Goal: Check status: Check status

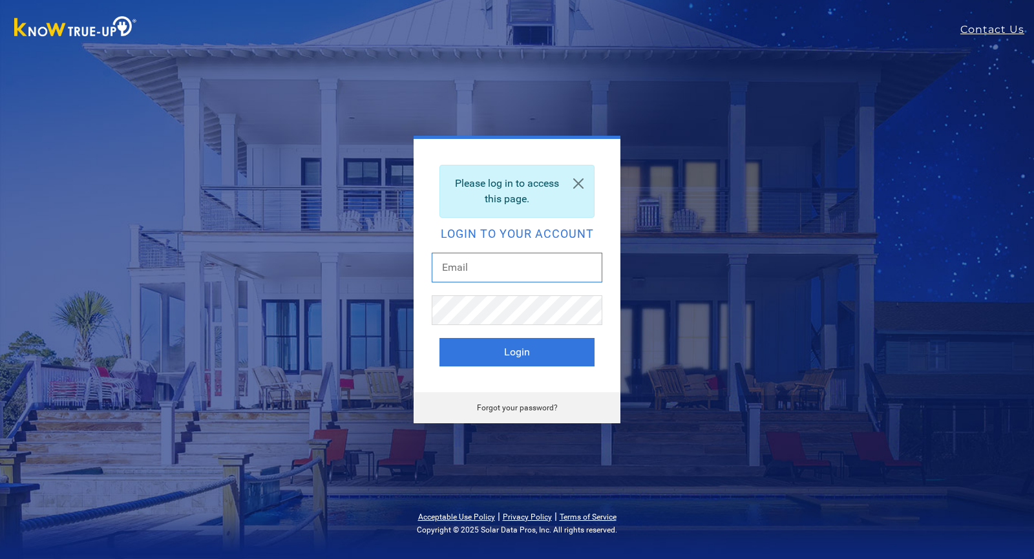
click at [482, 269] on input "text" at bounding box center [517, 268] width 171 height 30
type input "tbeckerdenney@gmail.com"
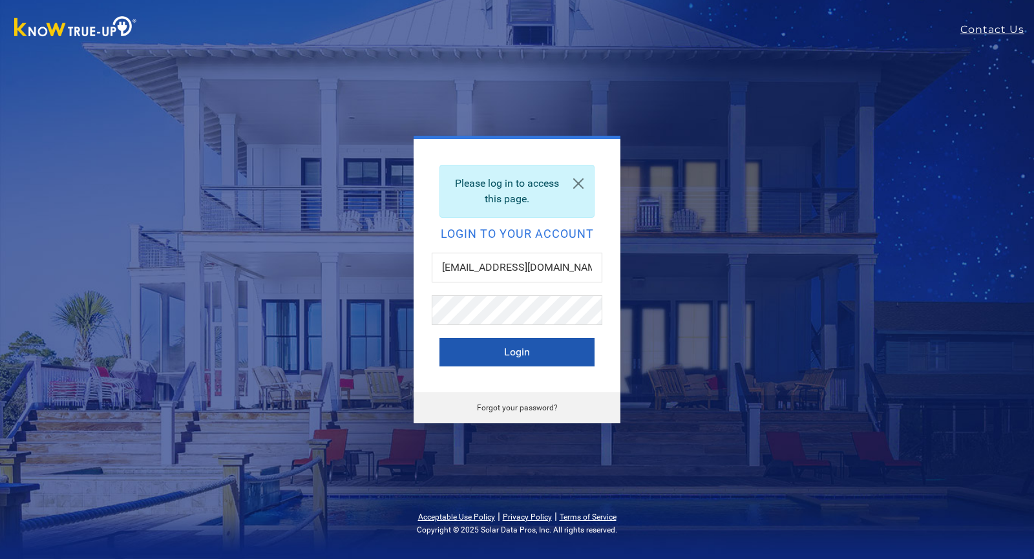
click at [501, 362] on button "Login" at bounding box center [516, 352] width 155 height 28
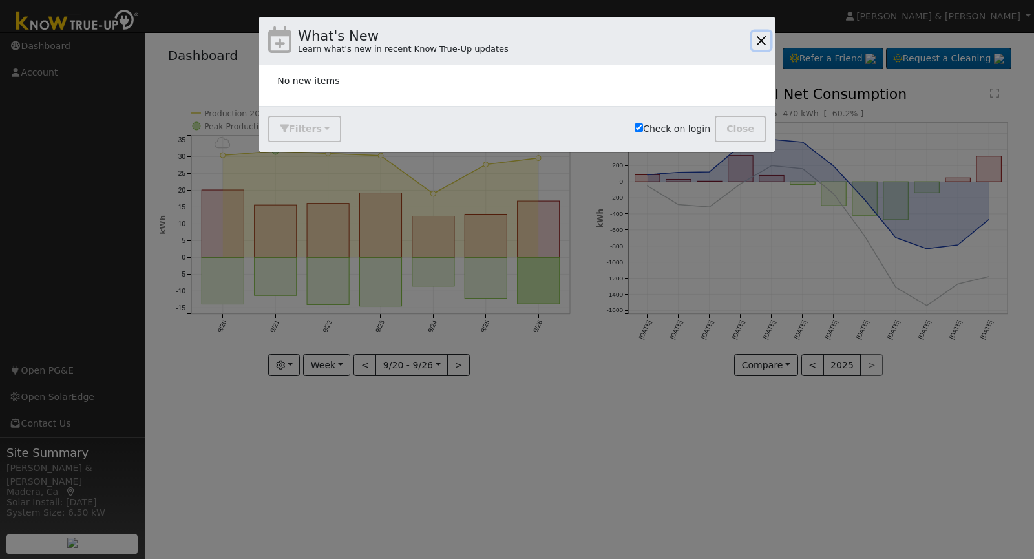
click at [759, 41] on button "button" at bounding box center [761, 41] width 18 height 18
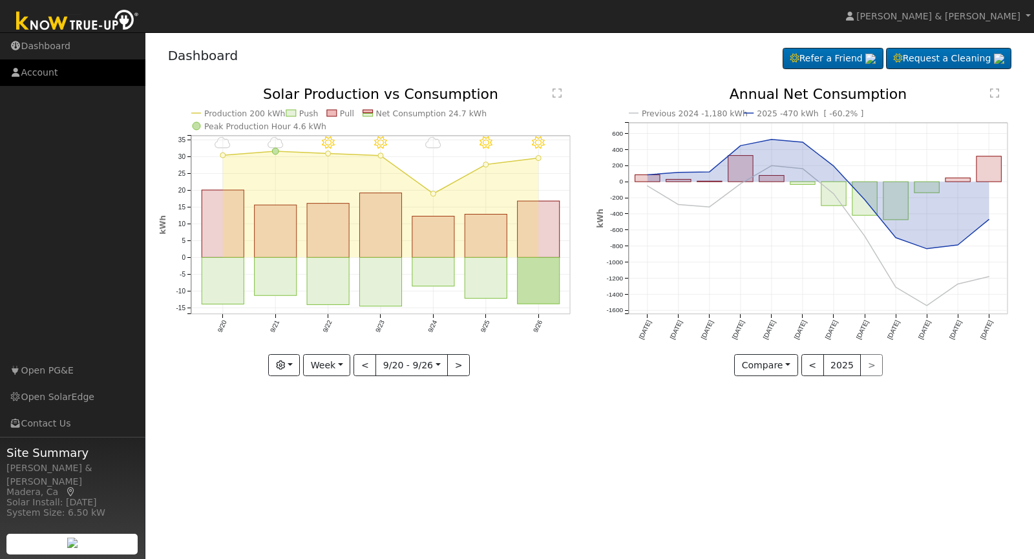
click at [48, 70] on link "Account" at bounding box center [72, 72] width 145 height 26
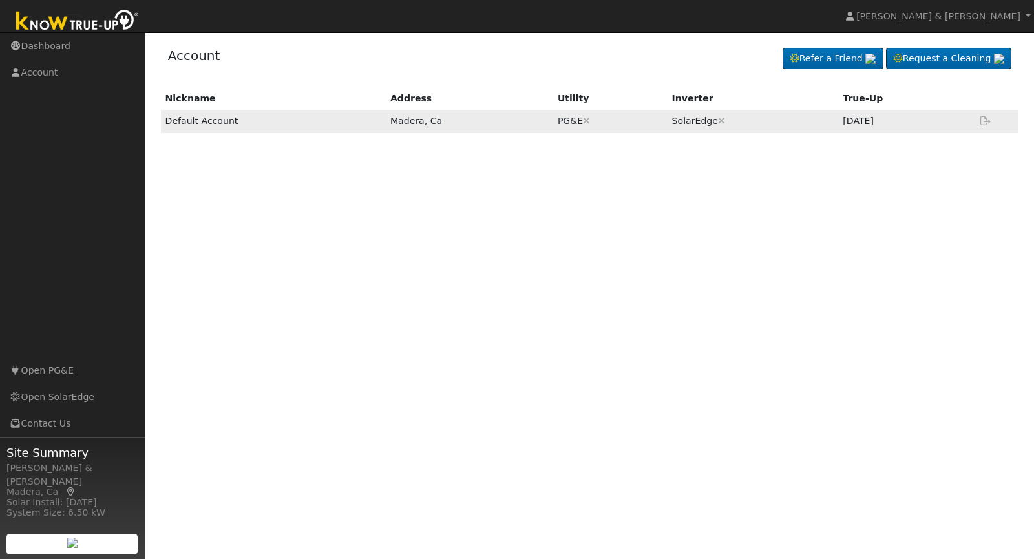
click at [984, 116] on link at bounding box center [986, 121] width 16 height 10
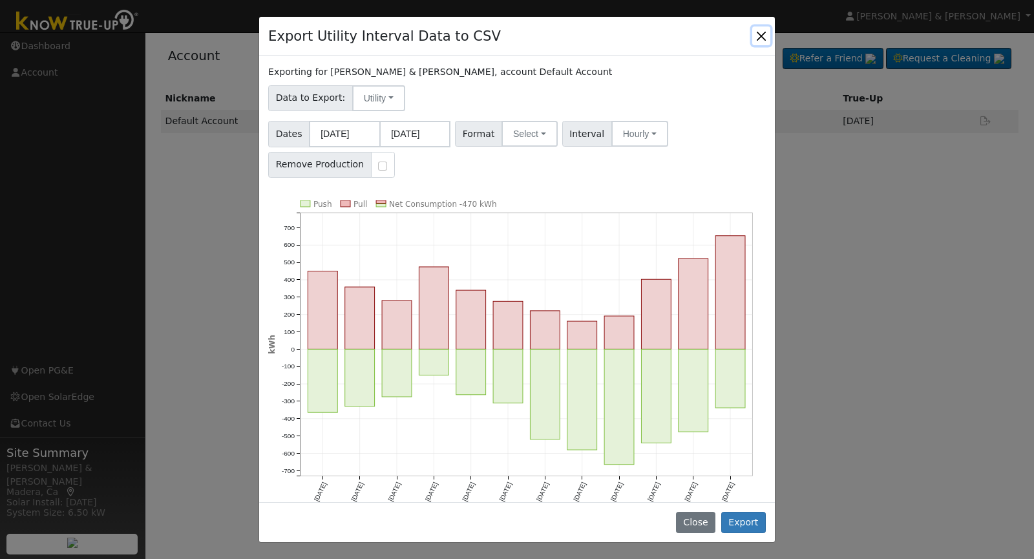
click at [759, 30] on button "Close" at bounding box center [761, 35] width 18 height 18
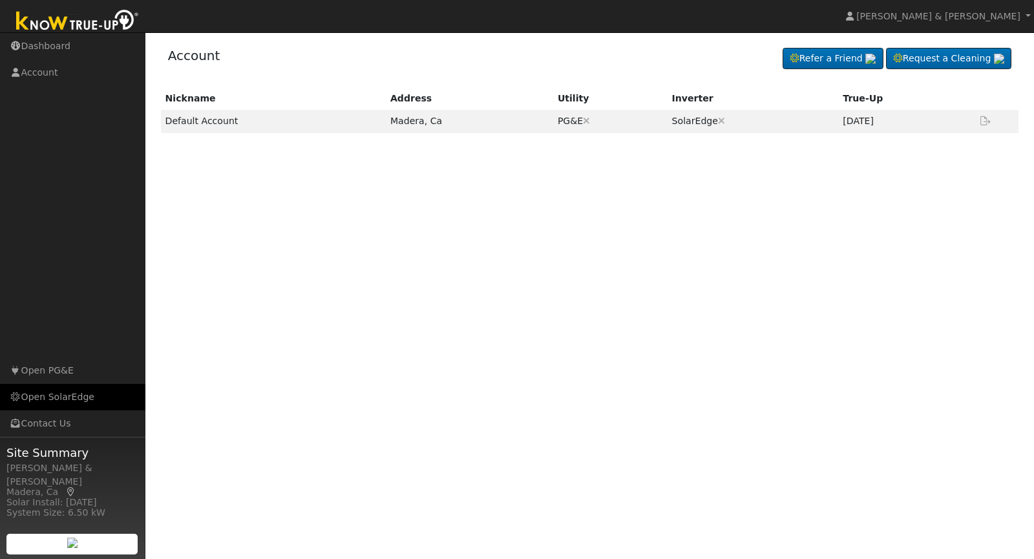
click at [56, 397] on link "Open SolarEdge" at bounding box center [72, 397] width 145 height 26
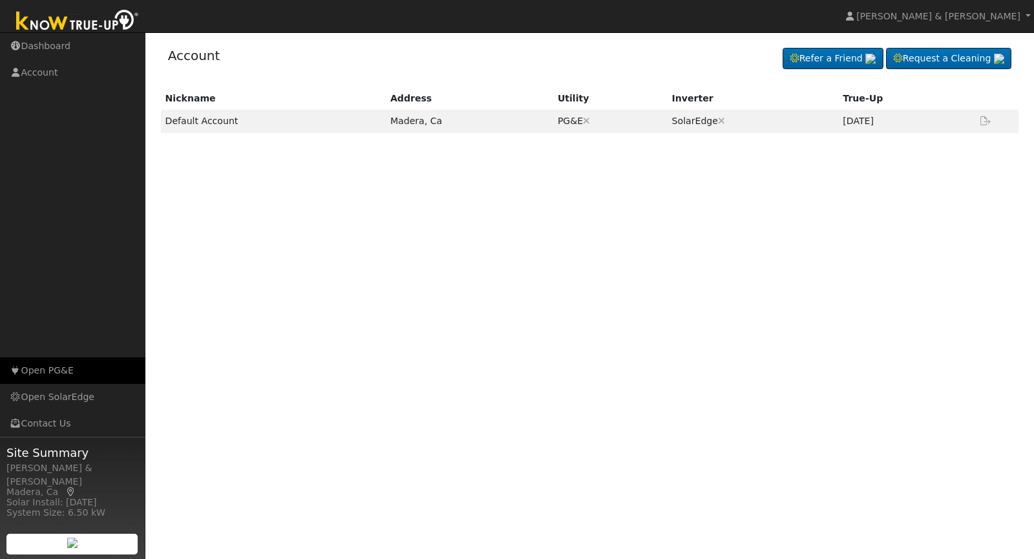
click at [52, 366] on link "Open PG&E" at bounding box center [72, 370] width 145 height 26
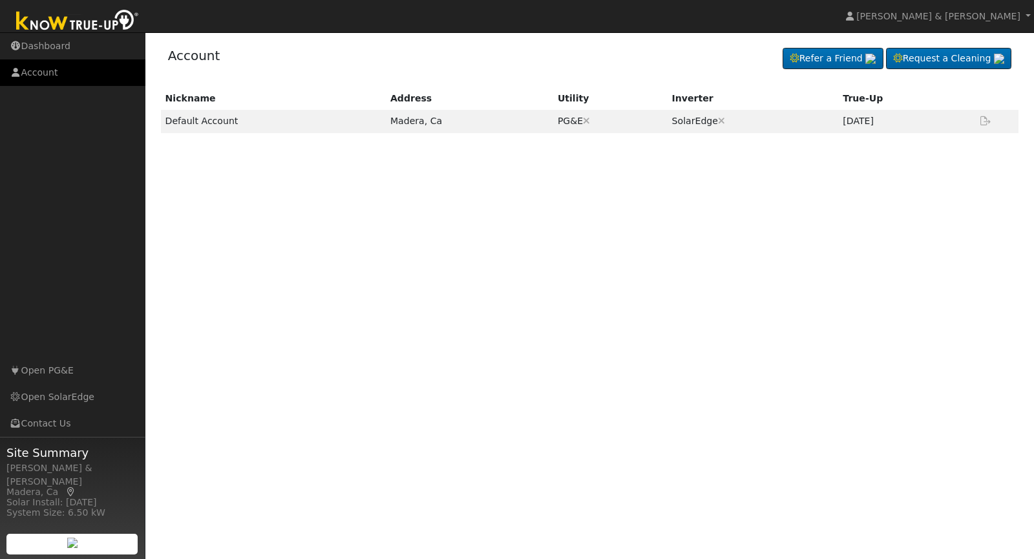
click at [50, 76] on link "Account" at bounding box center [72, 72] width 145 height 26
click at [44, 47] on link "Dashboard" at bounding box center [72, 46] width 145 height 26
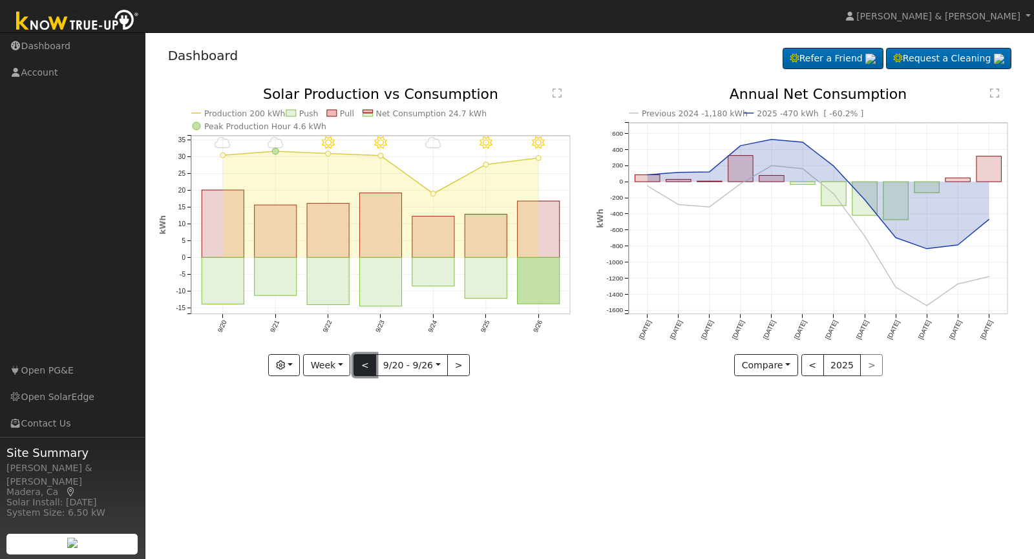
click at [368, 362] on button "<" at bounding box center [364, 365] width 23 height 22
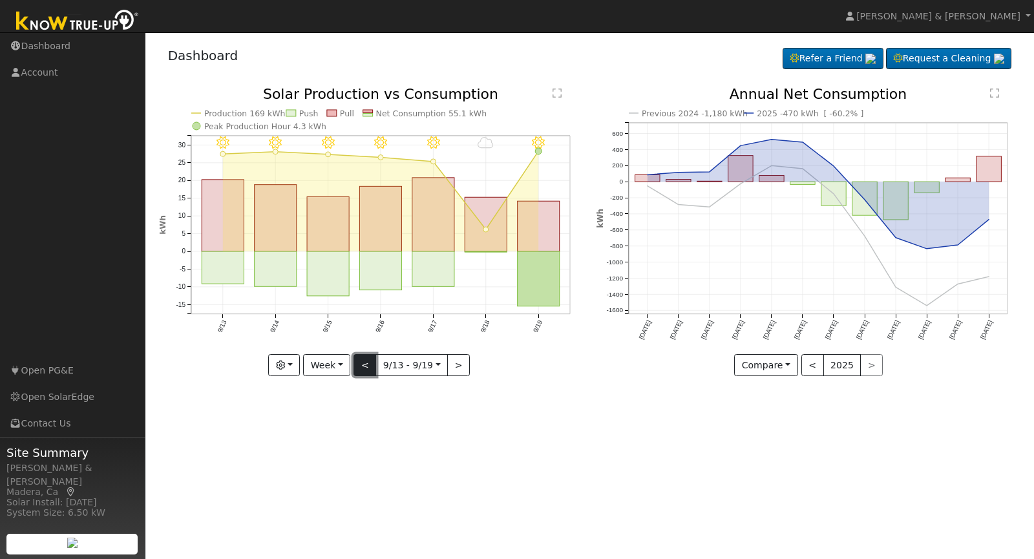
click at [368, 362] on button "<" at bounding box center [364, 365] width 23 height 22
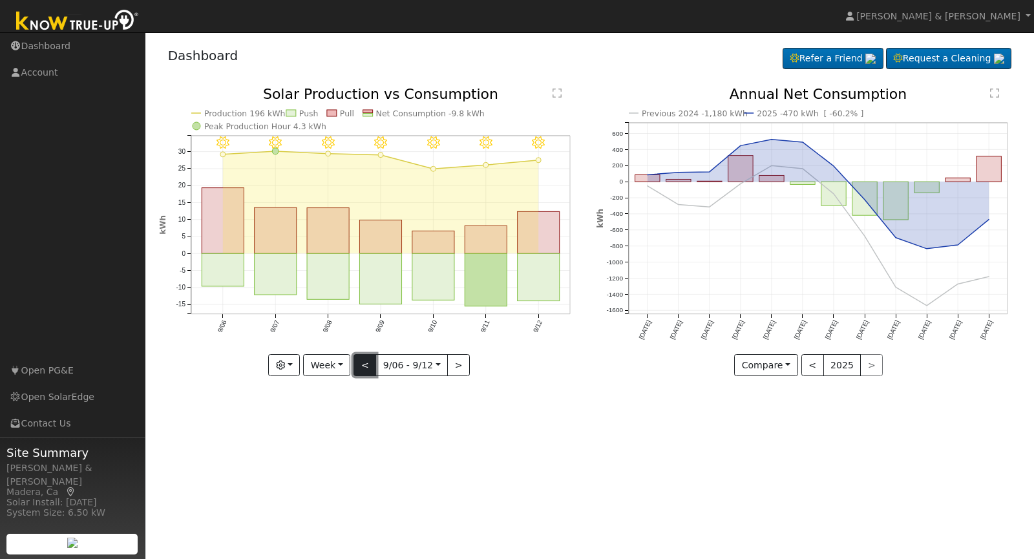
click at [368, 362] on button "<" at bounding box center [364, 365] width 23 height 22
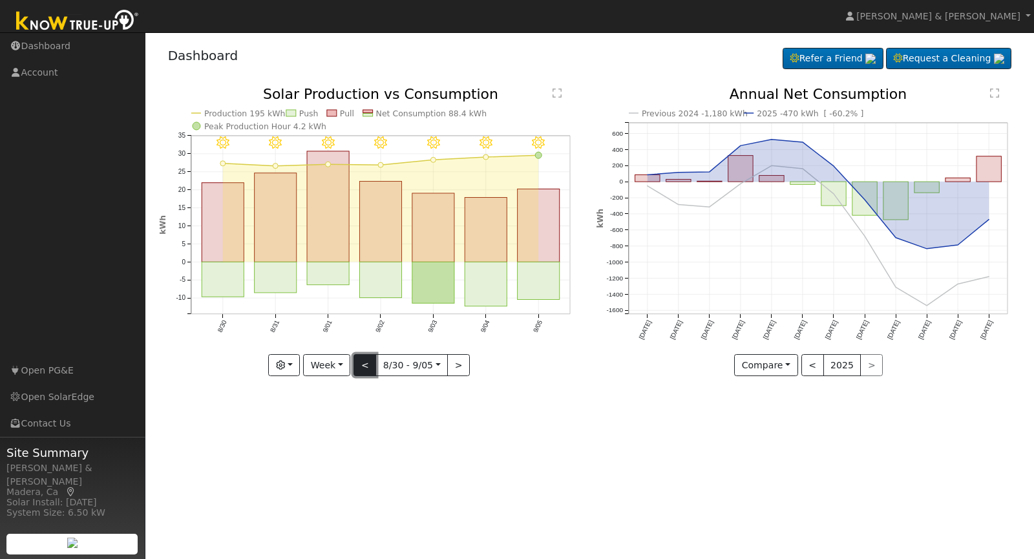
click at [368, 362] on button "<" at bounding box center [364, 365] width 23 height 22
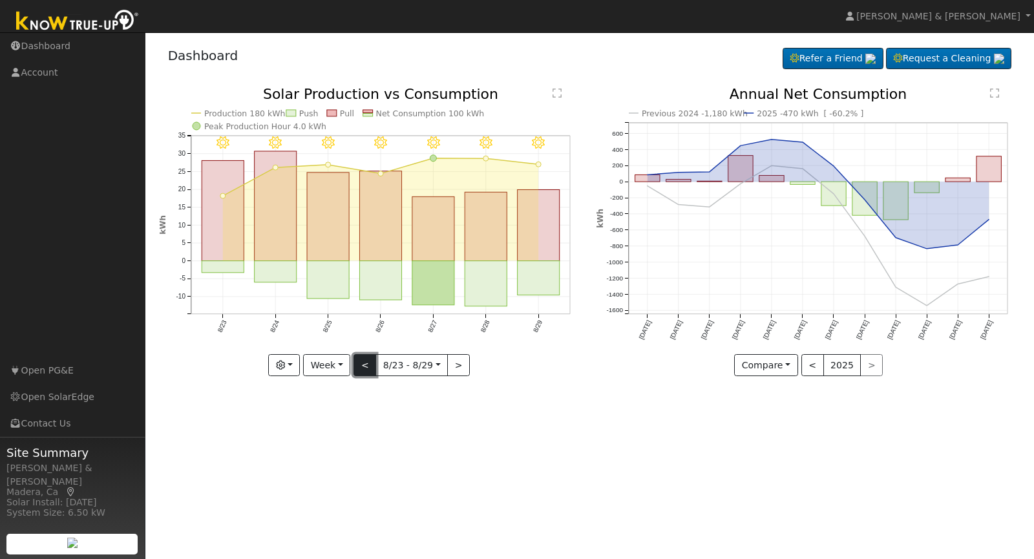
click at [368, 362] on button "<" at bounding box center [364, 365] width 23 height 22
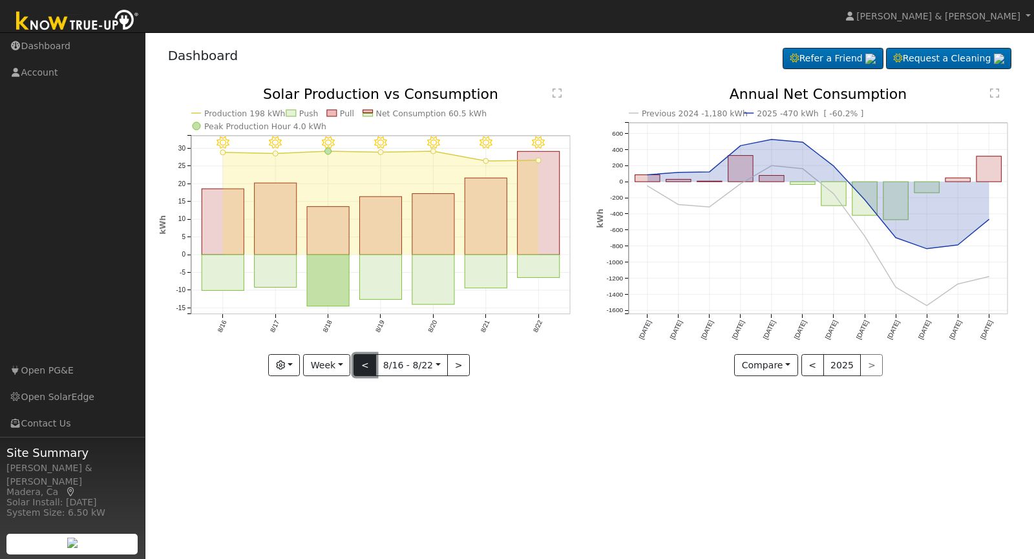
click at [368, 362] on button "<" at bounding box center [364, 365] width 23 height 22
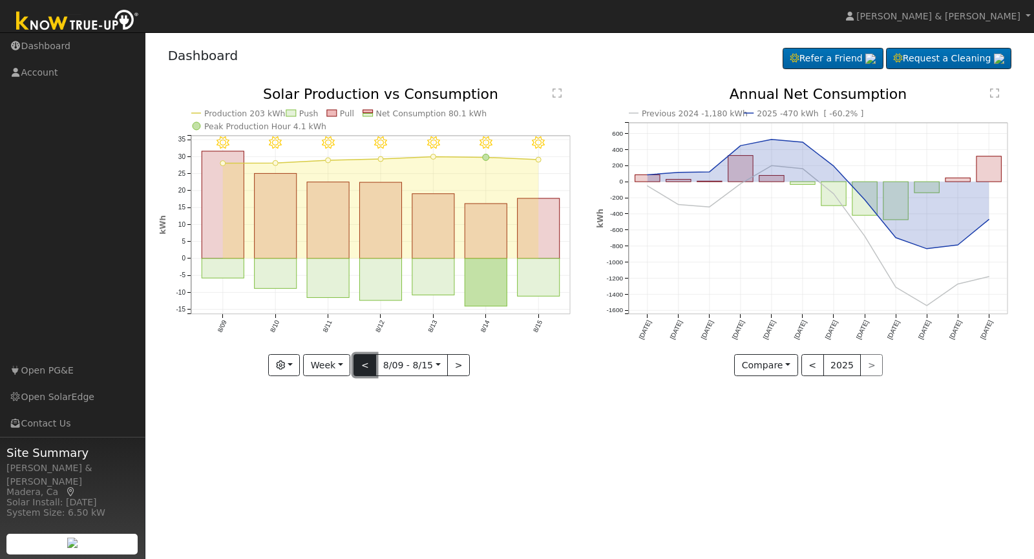
click at [368, 362] on button "<" at bounding box center [364, 365] width 23 height 22
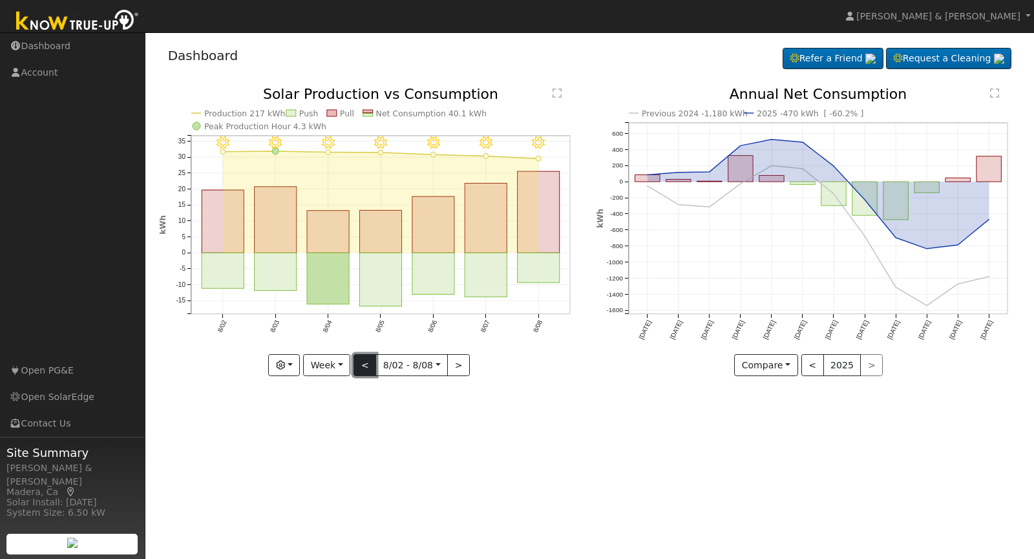
click at [368, 362] on button "<" at bounding box center [364, 365] width 23 height 22
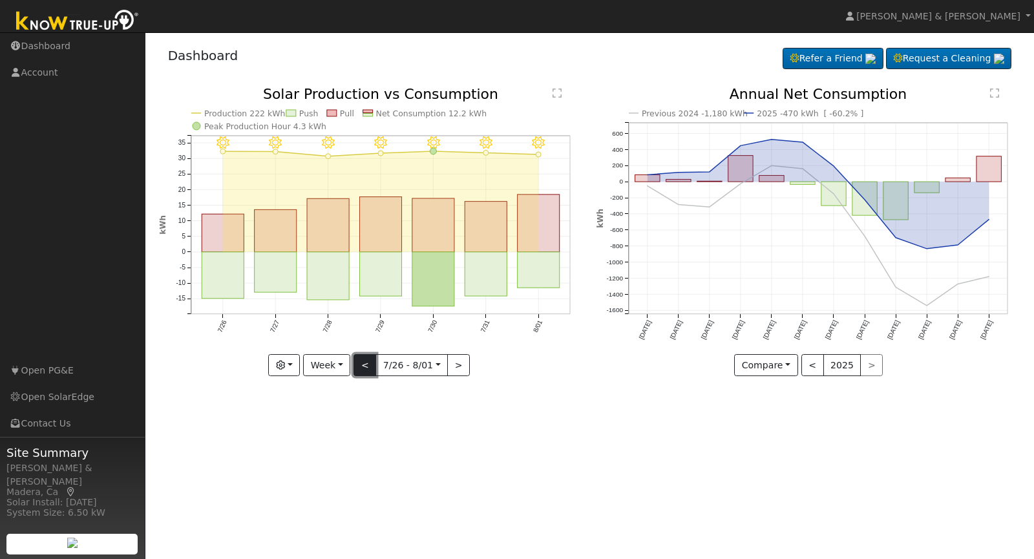
click at [368, 362] on button "<" at bounding box center [364, 365] width 23 height 22
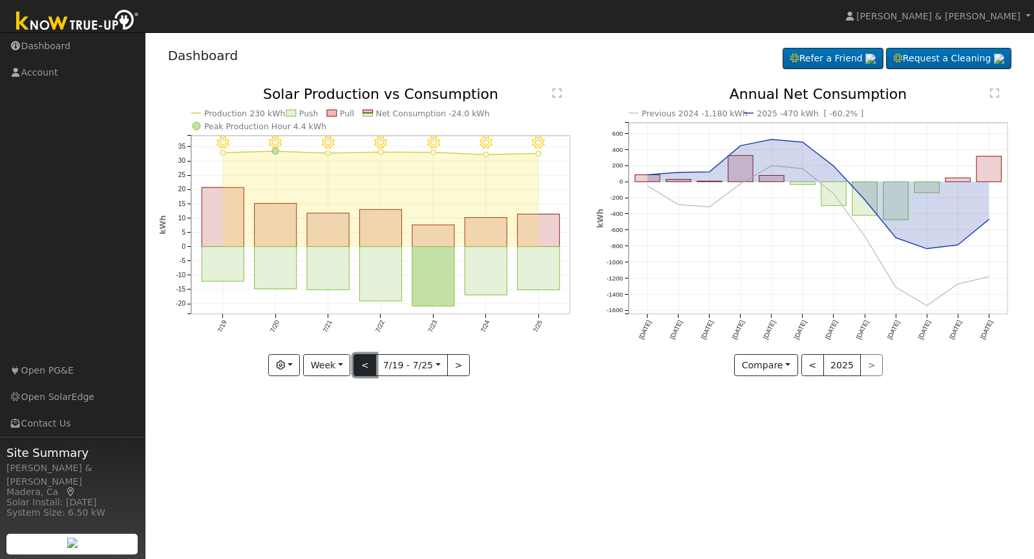
click at [368, 362] on button "<" at bounding box center [364, 365] width 23 height 22
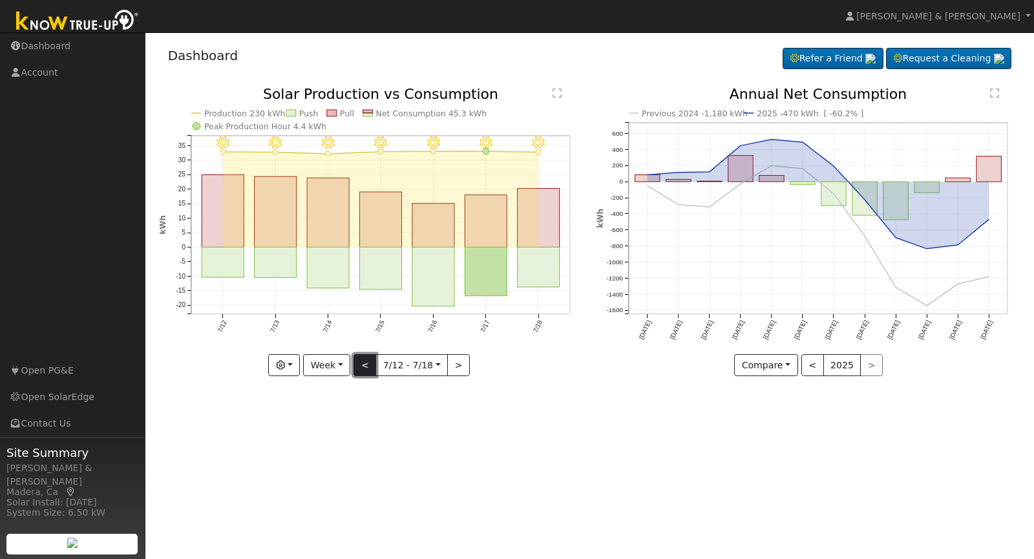
click at [368, 362] on button "<" at bounding box center [364, 365] width 23 height 22
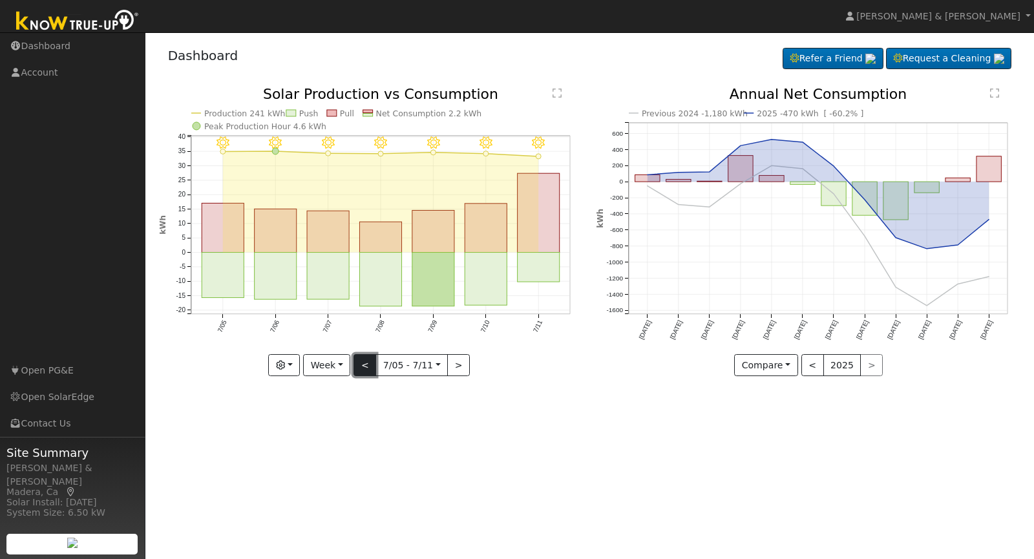
click at [368, 362] on button "<" at bounding box center [364, 365] width 23 height 22
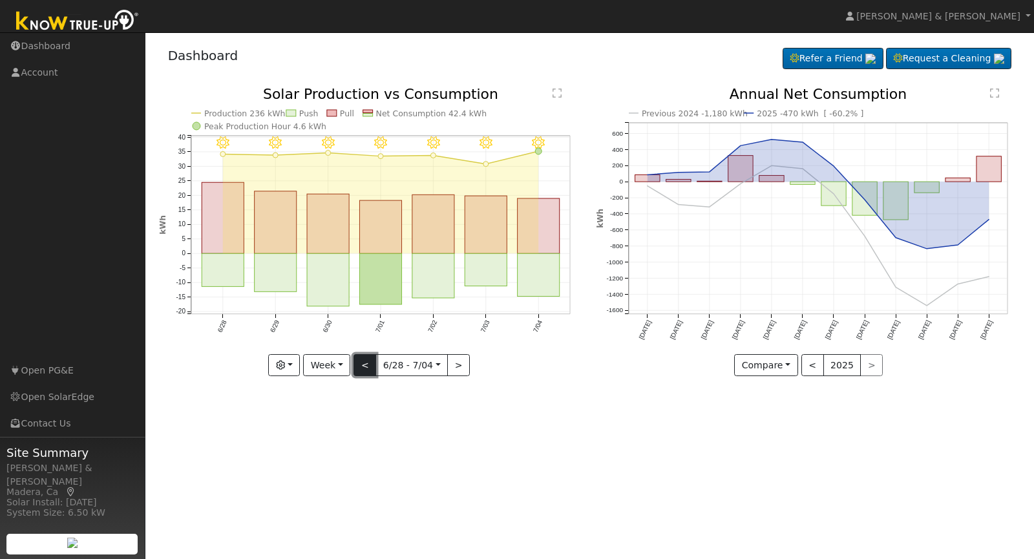
click at [368, 362] on button "<" at bounding box center [364, 365] width 23 height 22
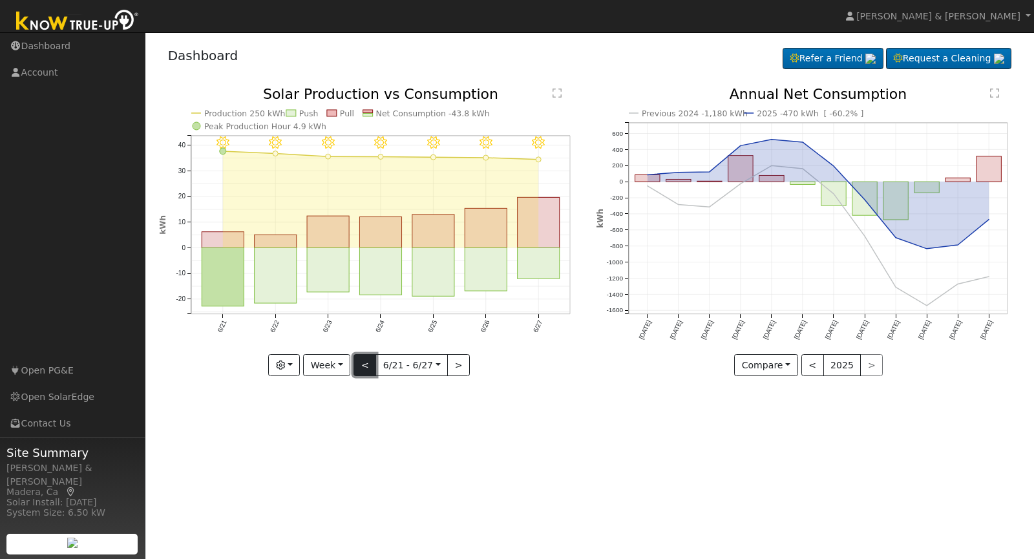
click at [368, 362] on button "<" at bounding box center [364, 365] width 23 height 22
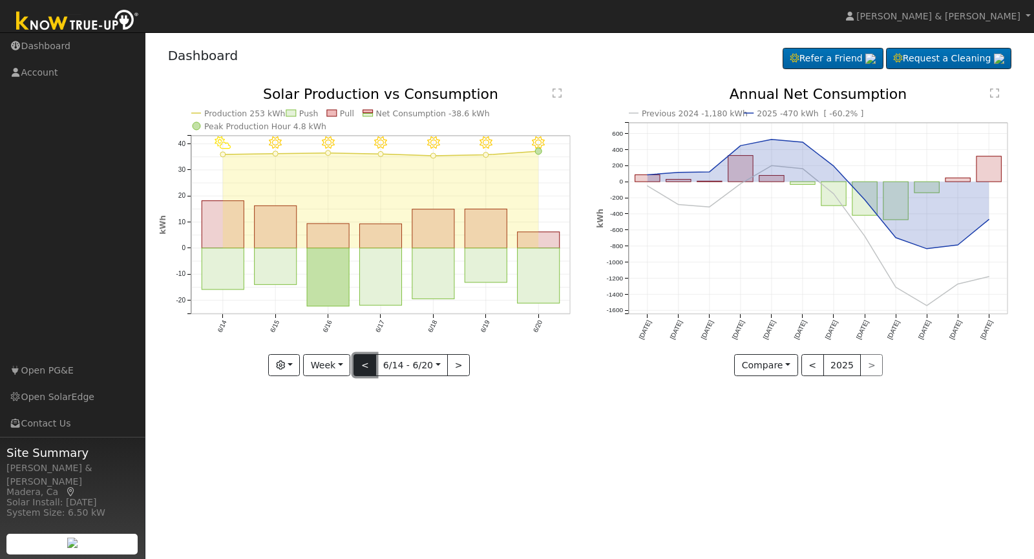
click at [368, 362] on button "<" at bounding box center [364, 365] width 23 height 22
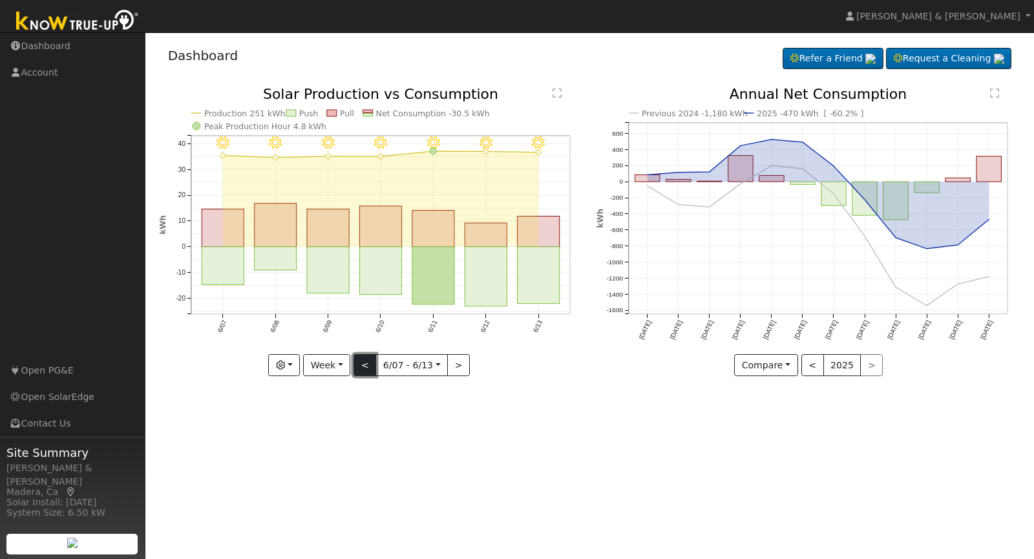
click at [368, 362] on button "<" at bounding box center [364, 365] width 23 height 22
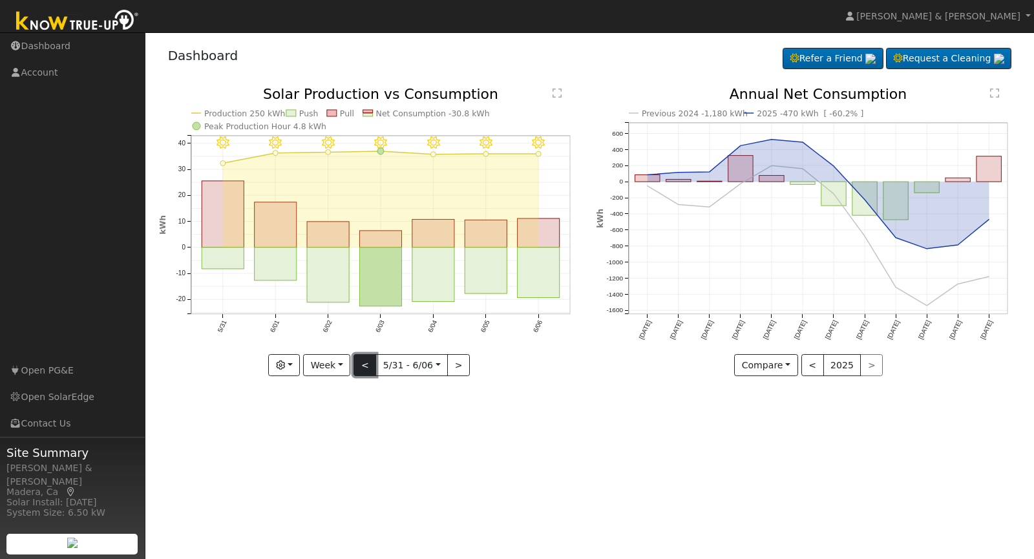
click at [368, 362] on button "<" at bounding box center [364, 365] width 23 height 22
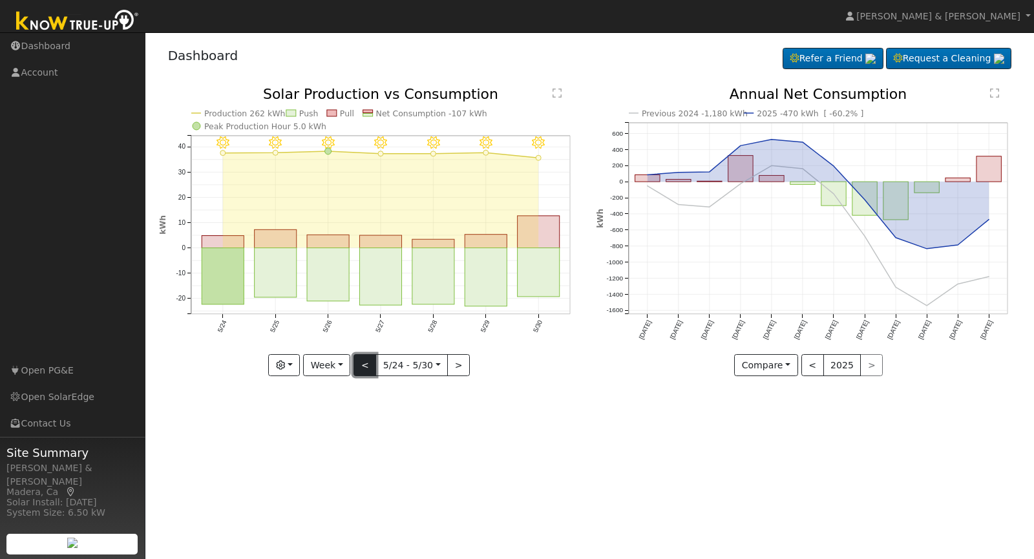
click at [368, 362] on button "<" at bounding box center [364, 365] width 23 height 22
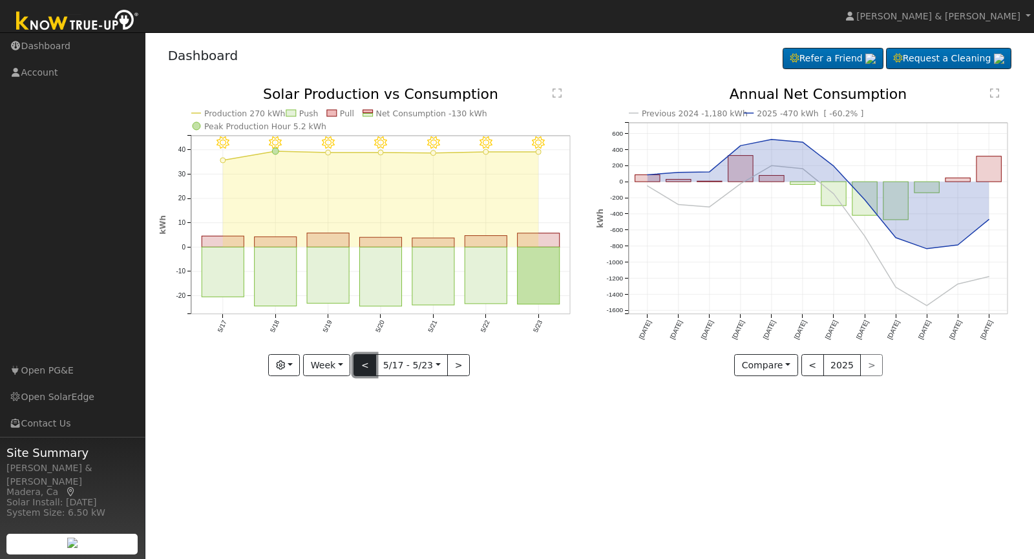
click at [368, 362] on button "<" at bounding box center [364, 365] width 23 height 22
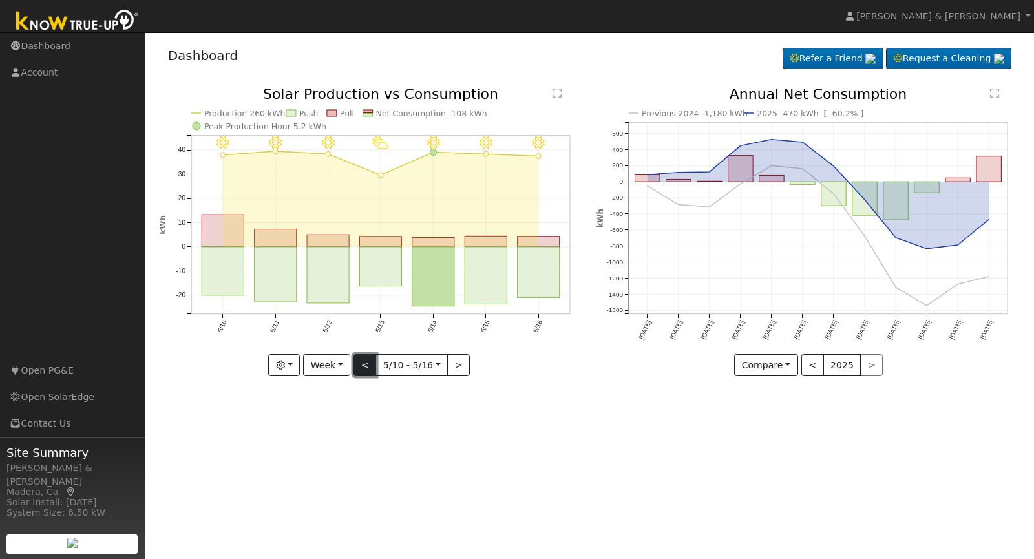
click at [368, 362] on button "<" at bounding box center [364, 365] width 23 height 22
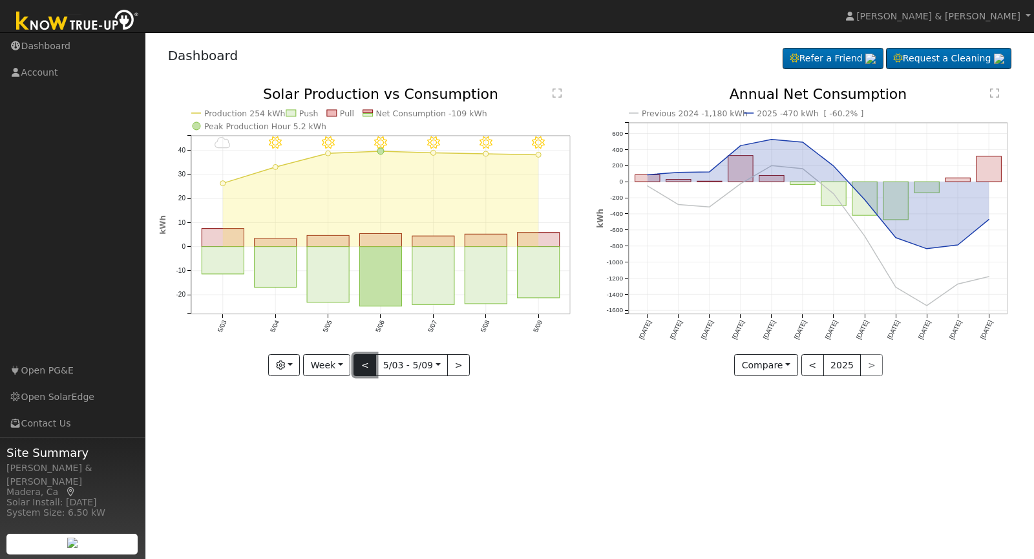
click at [368, 362] on button "<" at bounding box center [364, 365] width 23 height 22
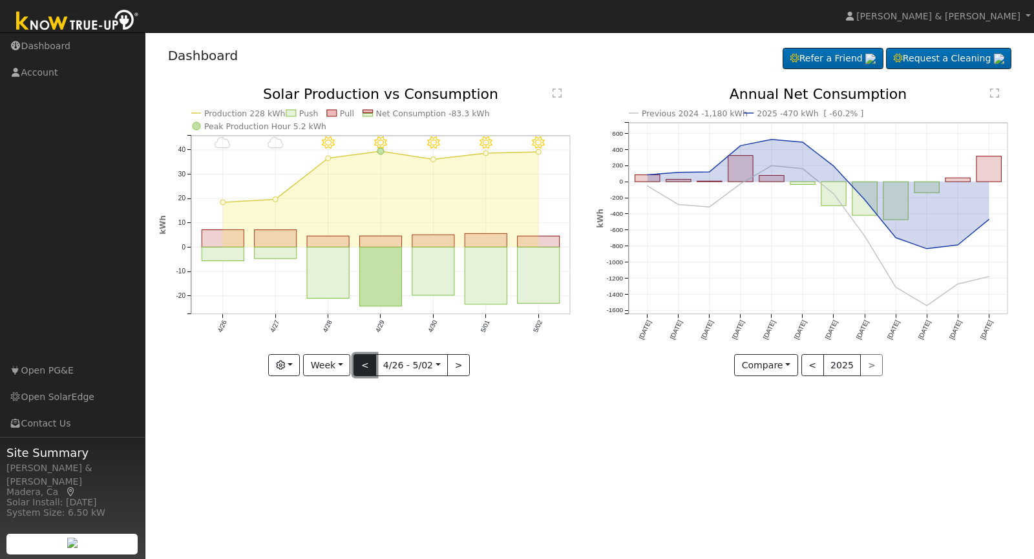
click at [368, 362] on button "<" at bounding box center [364, 365] width 23 height 22
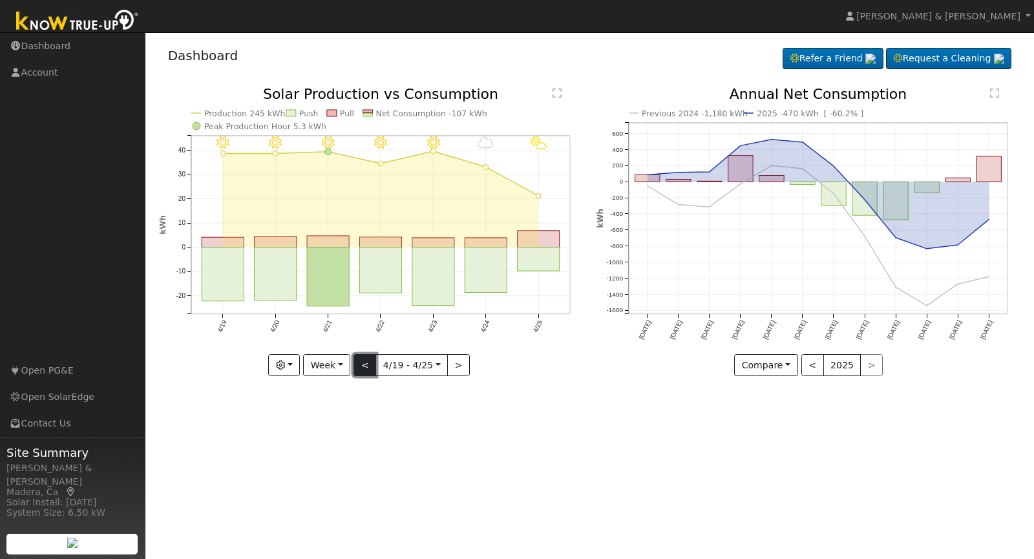
click at [368, 362] on button "<" at bounding box center [364, 365] width 23 height 22
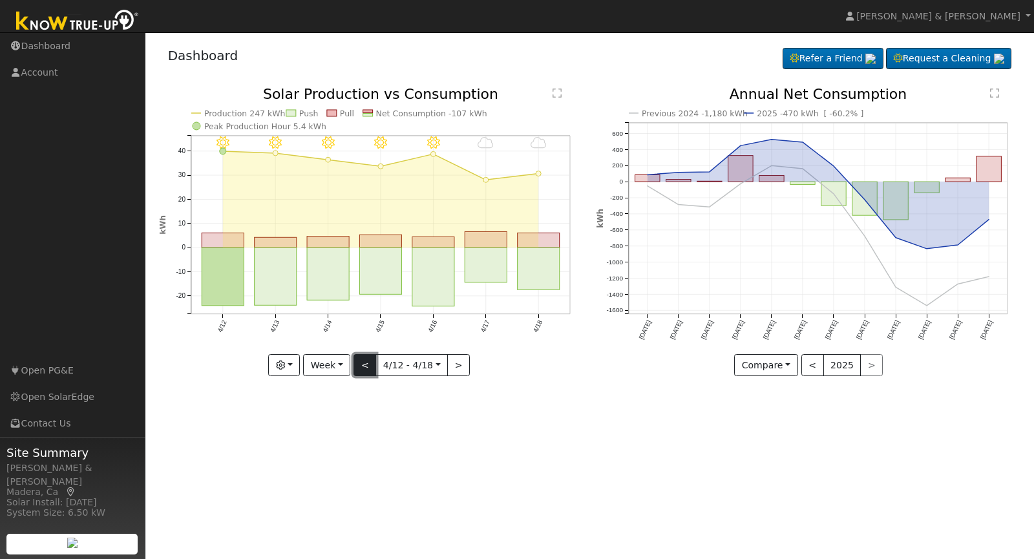
click at [368, 362] on button "<" at bounding box center [364, 365] width 23 height 22
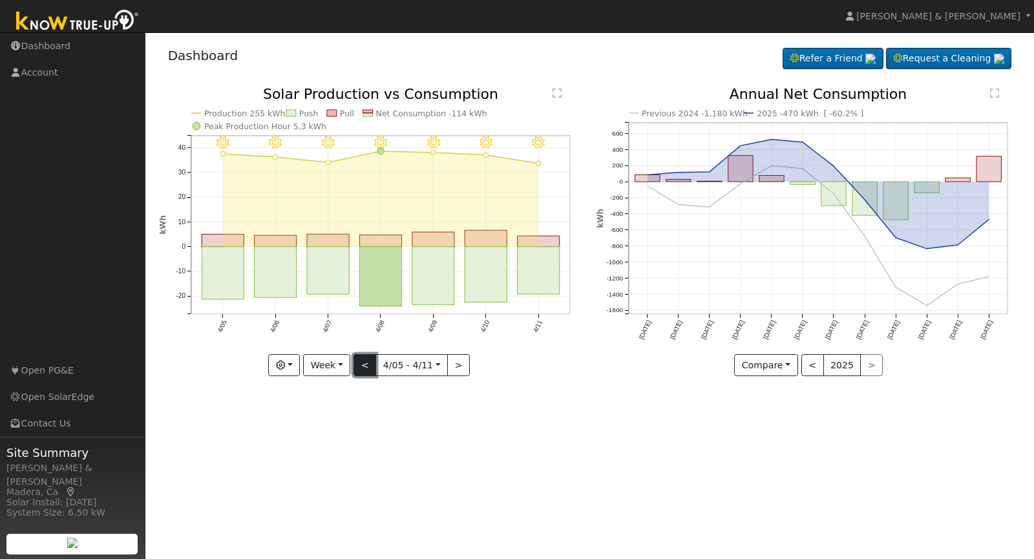
click at [368, 362] on button "<" at bounding box center [364, 365] width 23 height 22
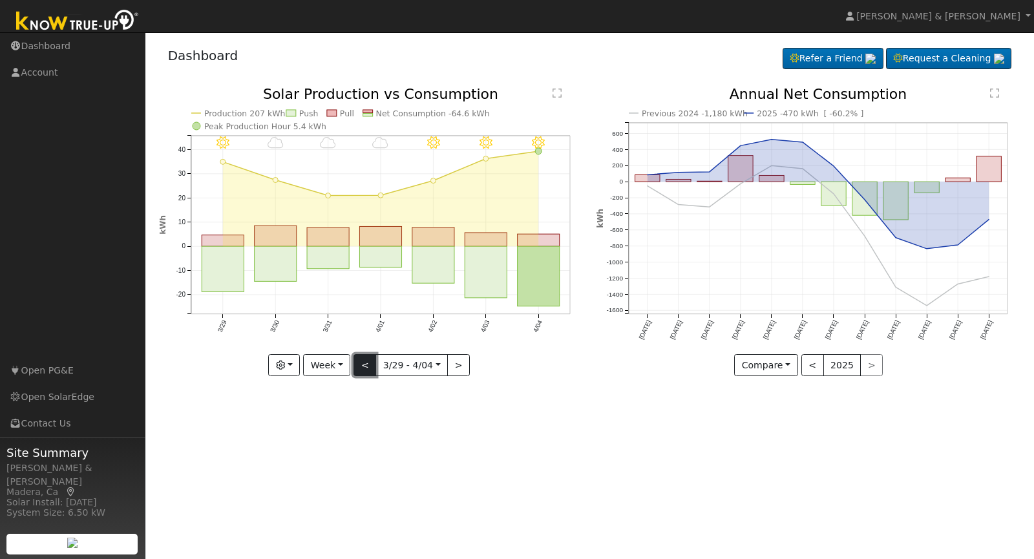
click at [368, 362] on button "<" at bounding box center [364, 365] width 23 height 22
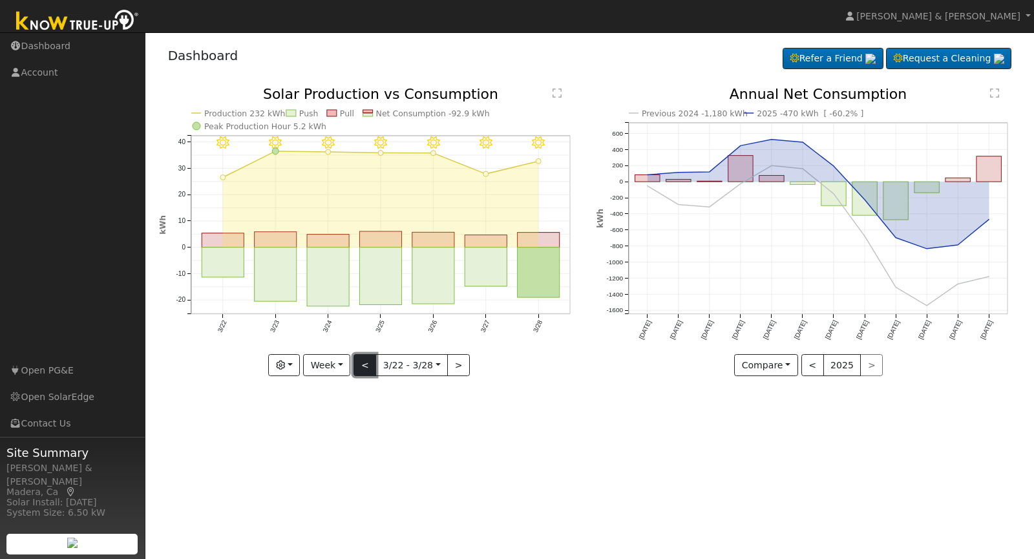
click at [368, 362] on button "<" at bounding box center [364, 365] width 23 height 22
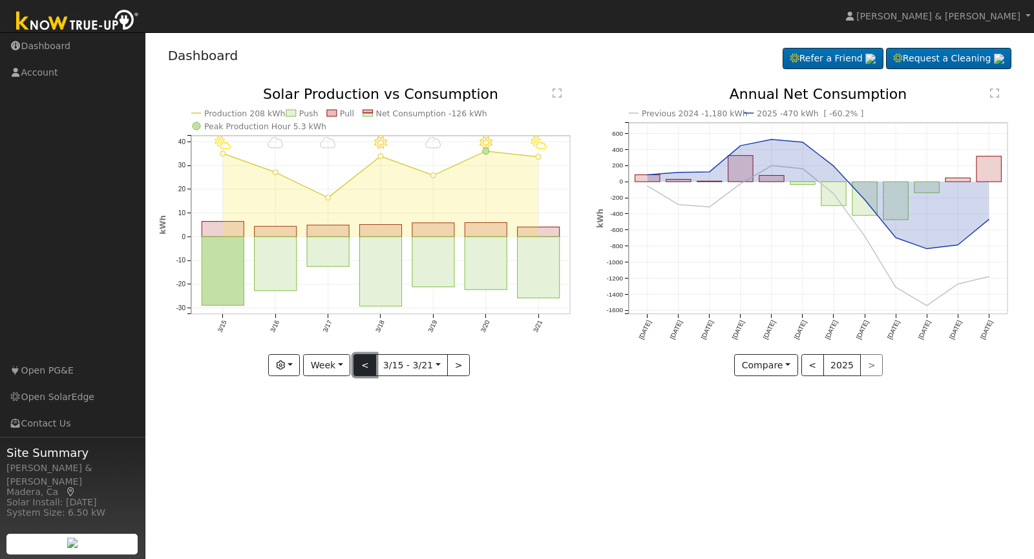
click at [368, 362] on button "<" at bounding box center [364, 365] width 23 height 22
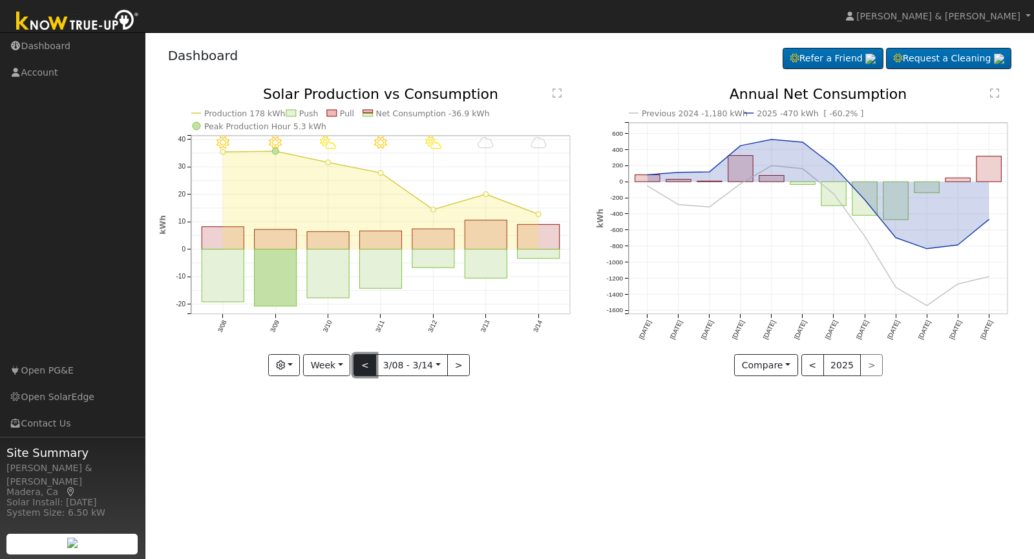
click at [368, 362] on button "<" at bounding box center [364, 365] width 23 height 22
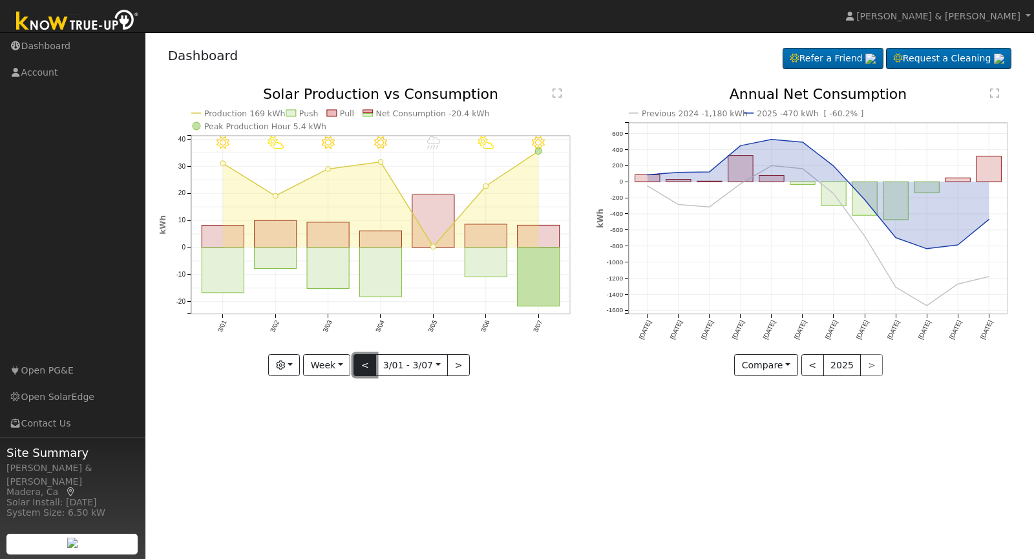
click at [368, 362] on button "<" at bounding box center [364, 365] width 23 height 22
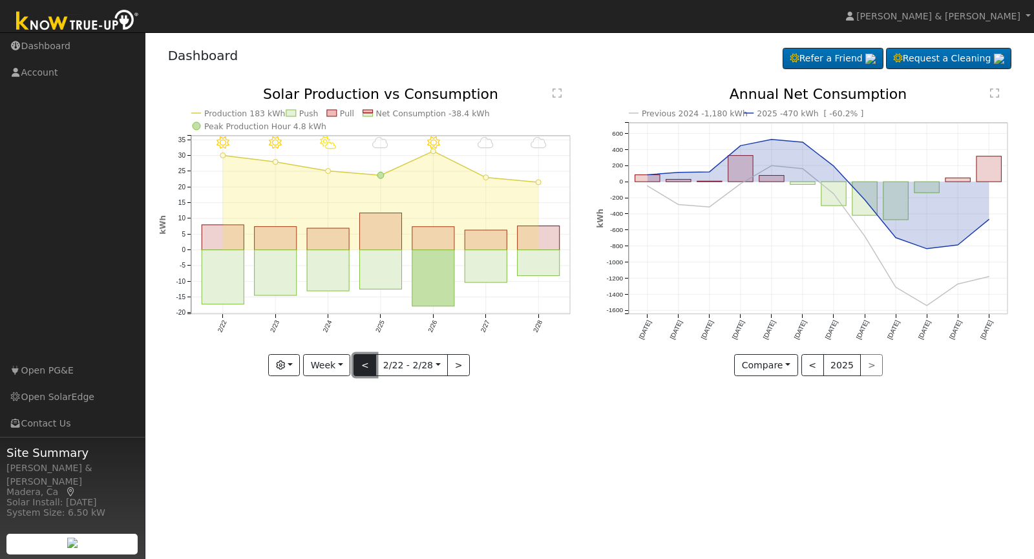
click at [368, 362] on button "<" at bounding box center [364, 365] width 23 height 22
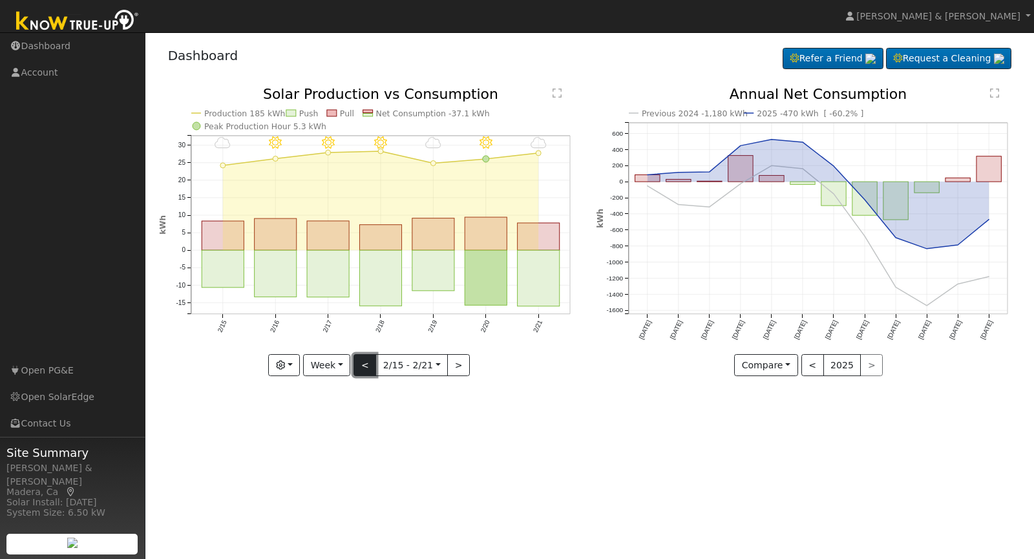
click at [368, 362] on button "<" at bounding box center [364, 365] width 23 height 22
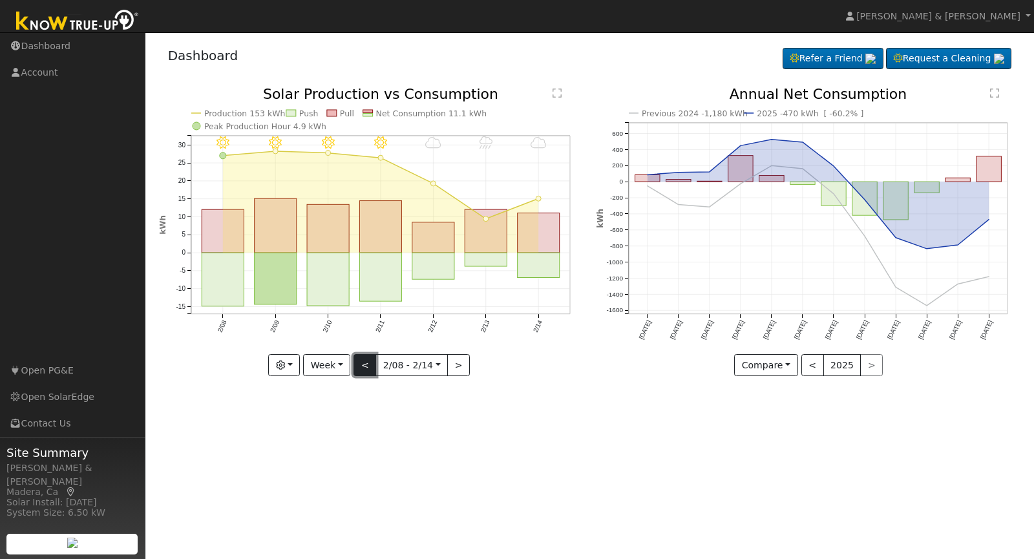
click at [368, 362] on button "<" at bounding box center [364, 365] width 23 height 22
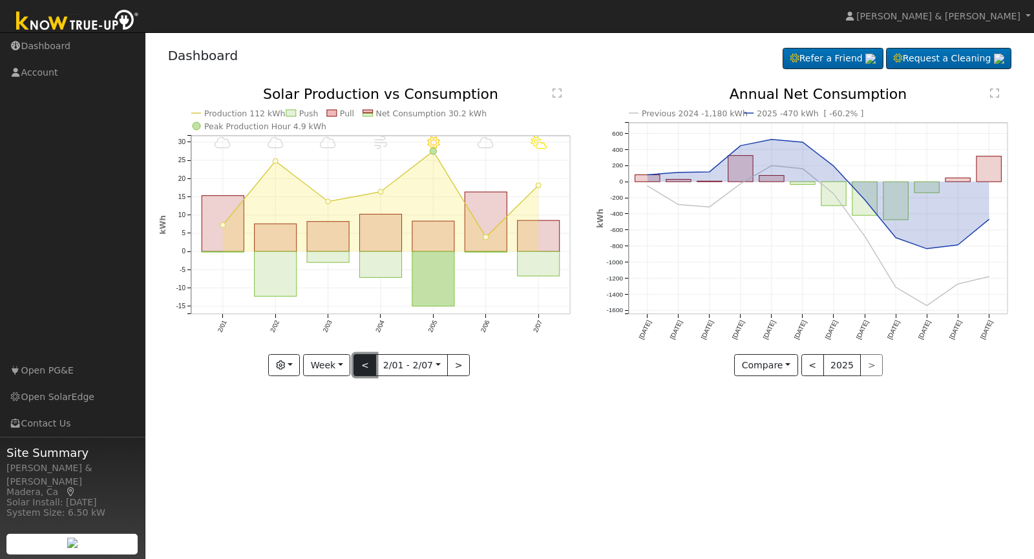
click at [368, 362] on button "<" at bounding box center [364, 365] width 23 height 22
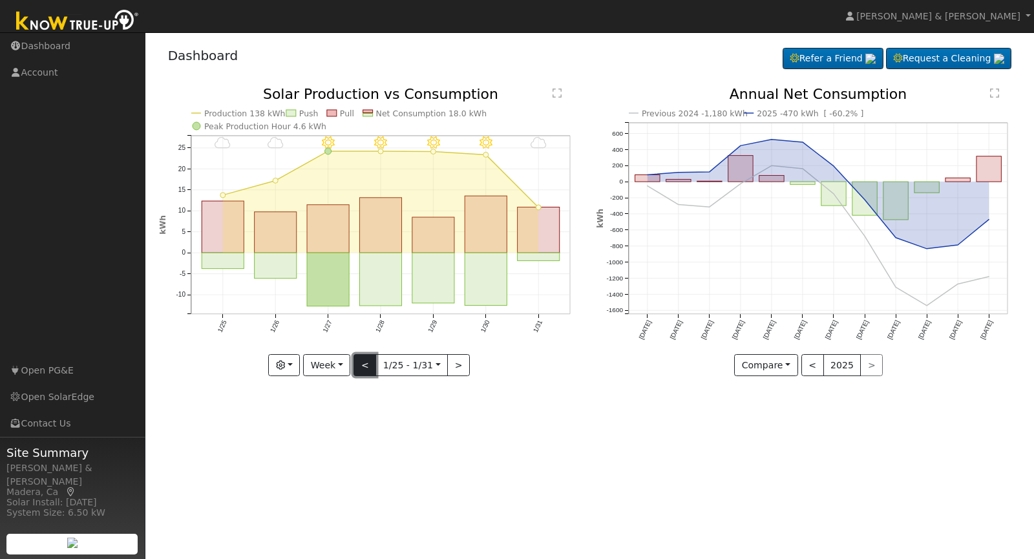
click at [368, 362] on button "<" at bounding box center [364, 365] width 23 height 22
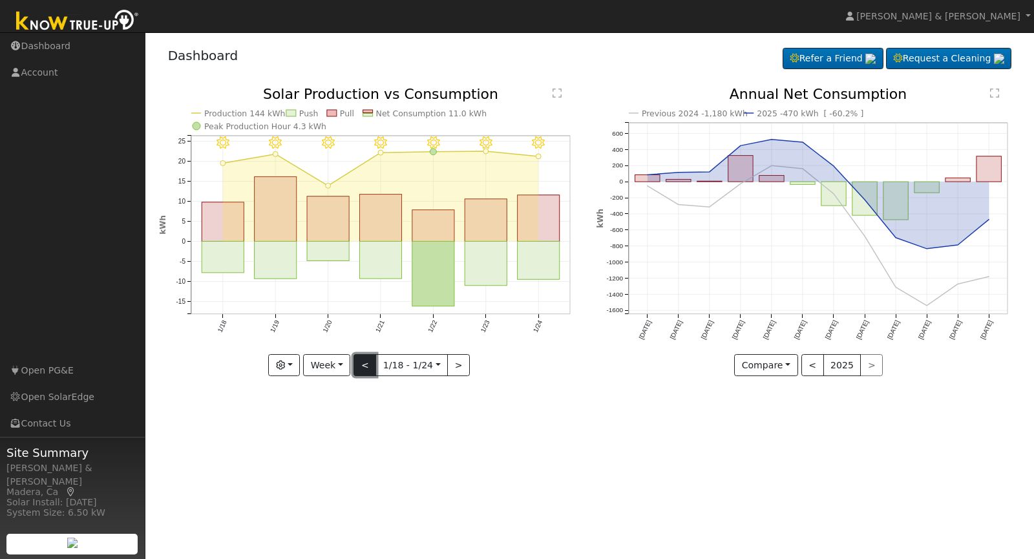
click at [368, 362] on button "<" at bounding box center [364, 365] width 23 height 22
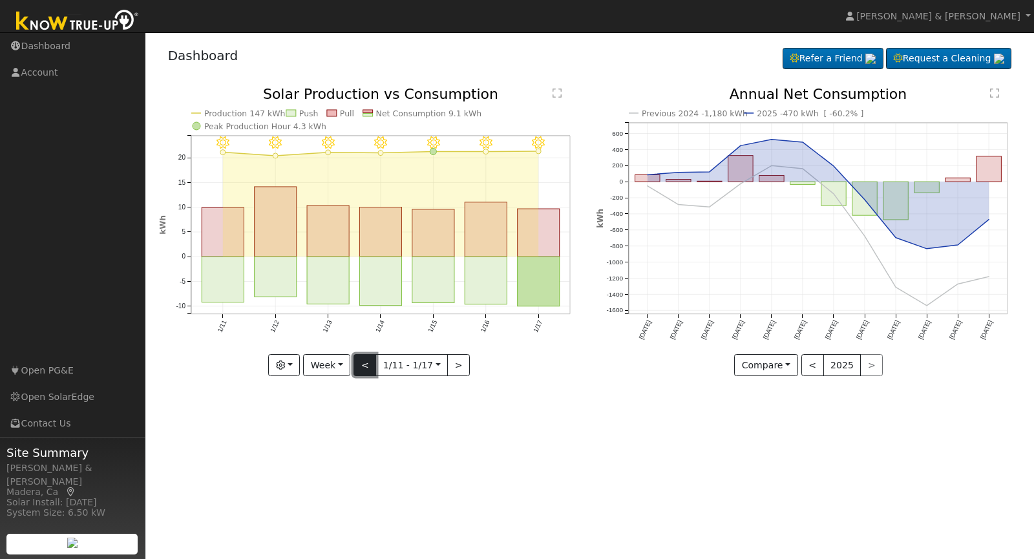
click at [368, 362] on button "<" at bounding box center [364, 365] width 23 height 22
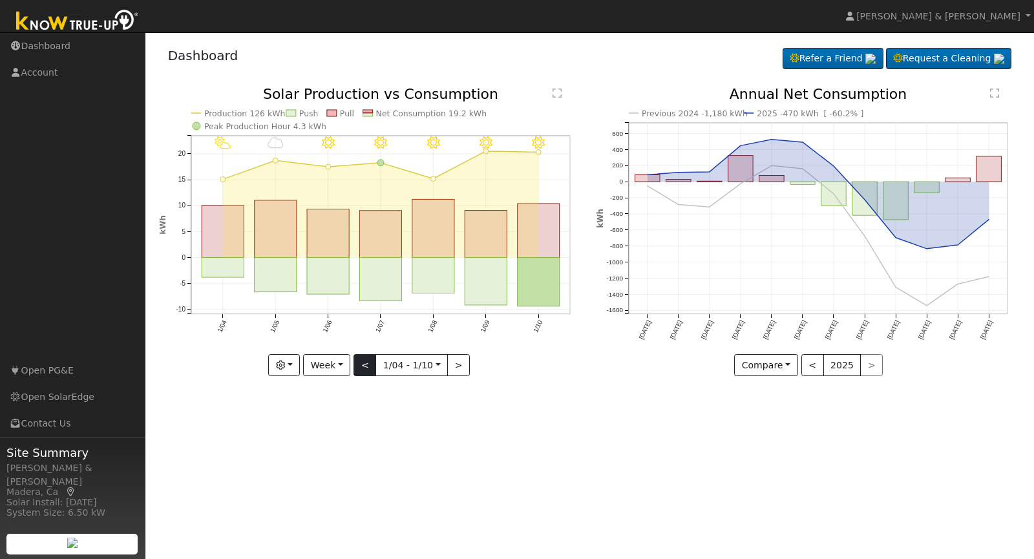
click at [368, 362] on div at bounding box center [371, 231] width 424 height 289
click at [368, 362] on button "<" at bounding box center [364, 365] width 23 height 22
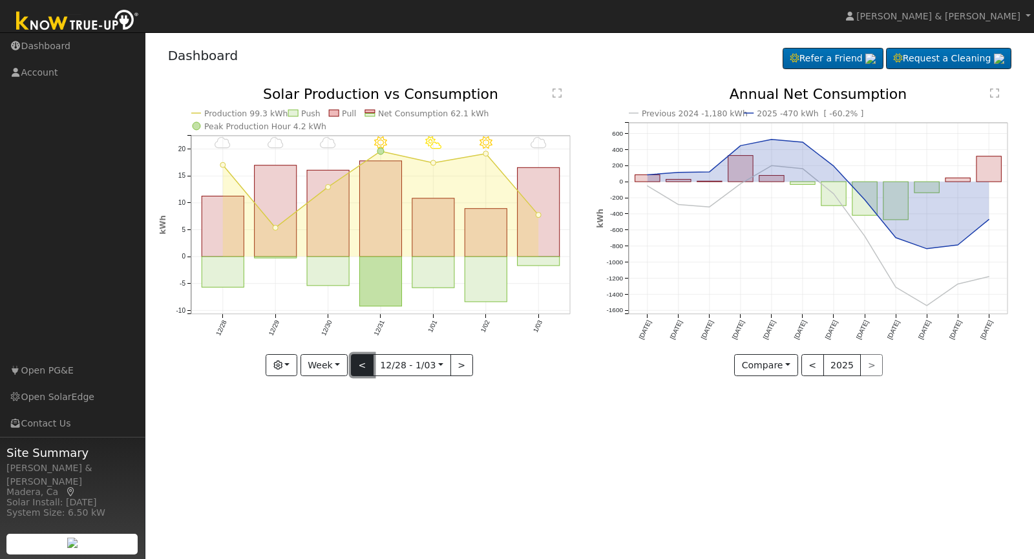
click at [368, 362] on button "<" at bounding box center [362, 365] width 23 height 22
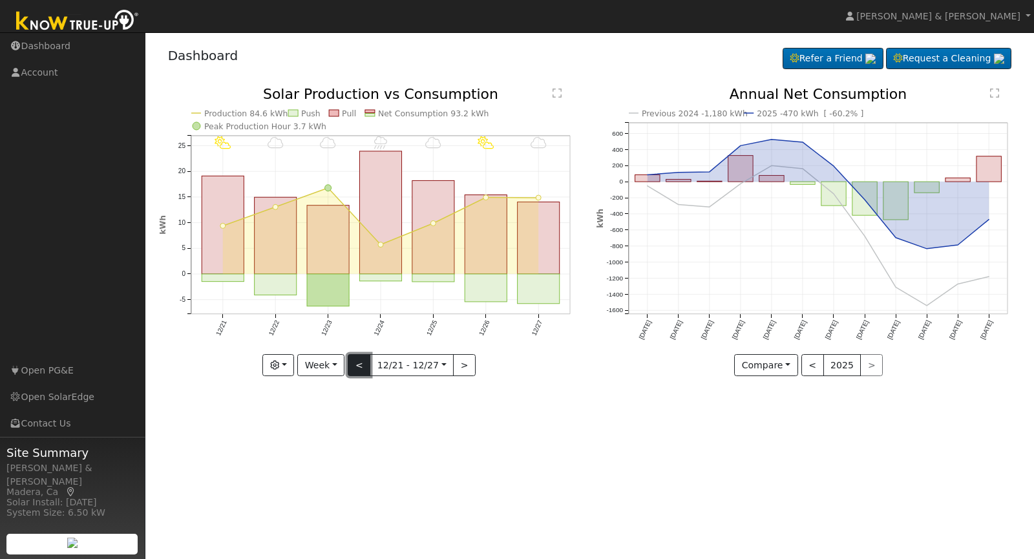
click at [368, 362] on button "<" at bounding box center [359, 365] width 23 height 22
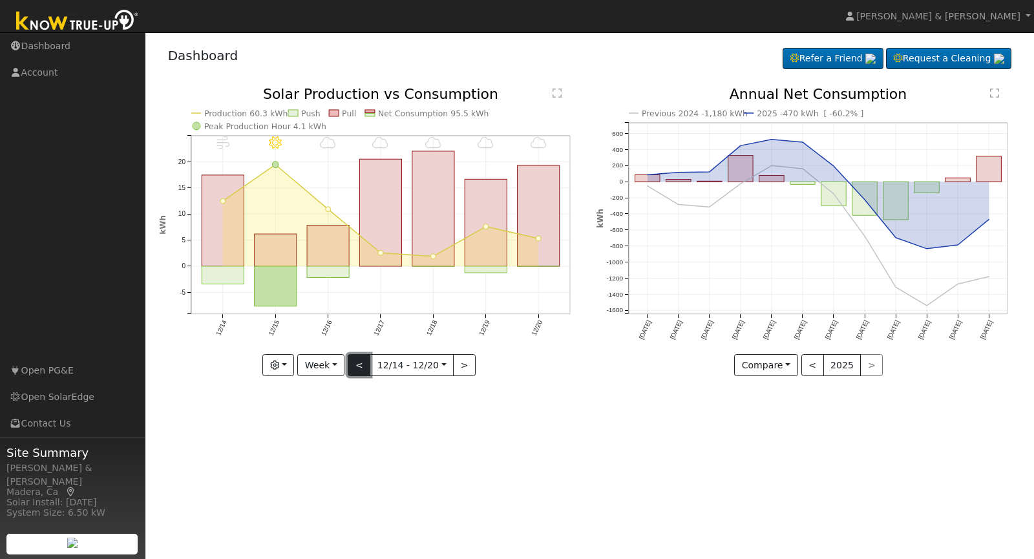
click at [368, 362] on button "<" at bounding box center [359, 365] width 23 height 22
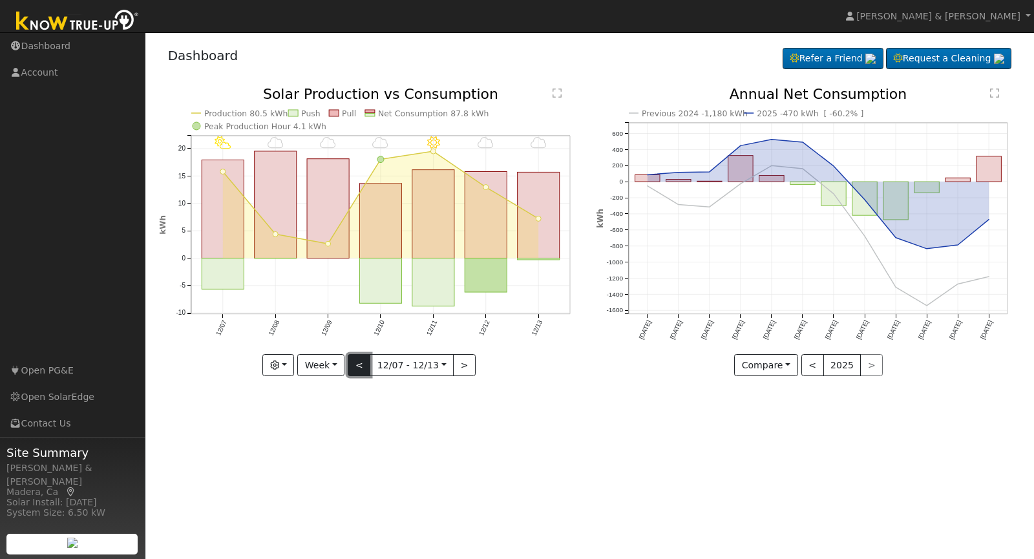
click at [368, 362] on button "<" at bounding box center [359, 365] width 23 height 22
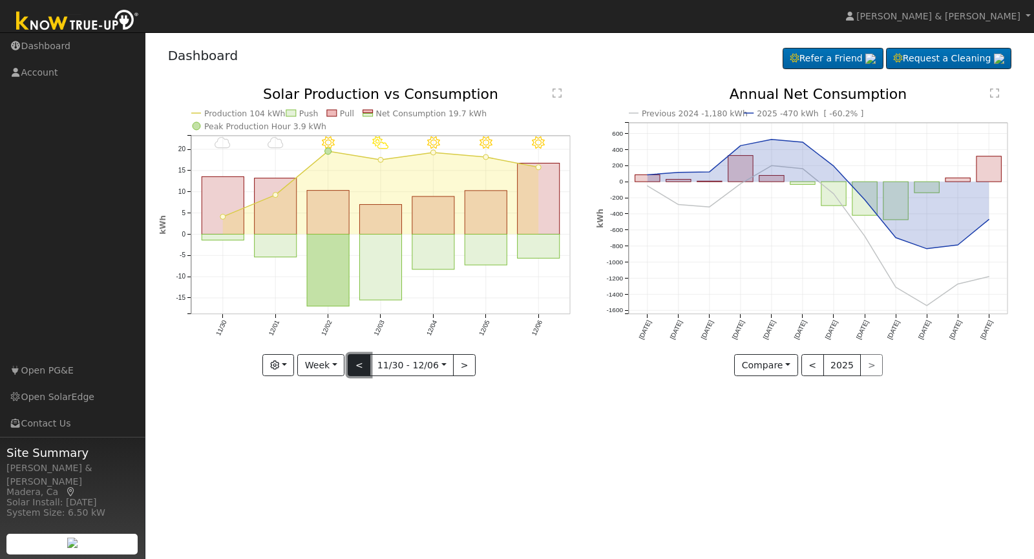
click at [368, 362] on button "<" at bounding box center [359, 365] width 23 height 22
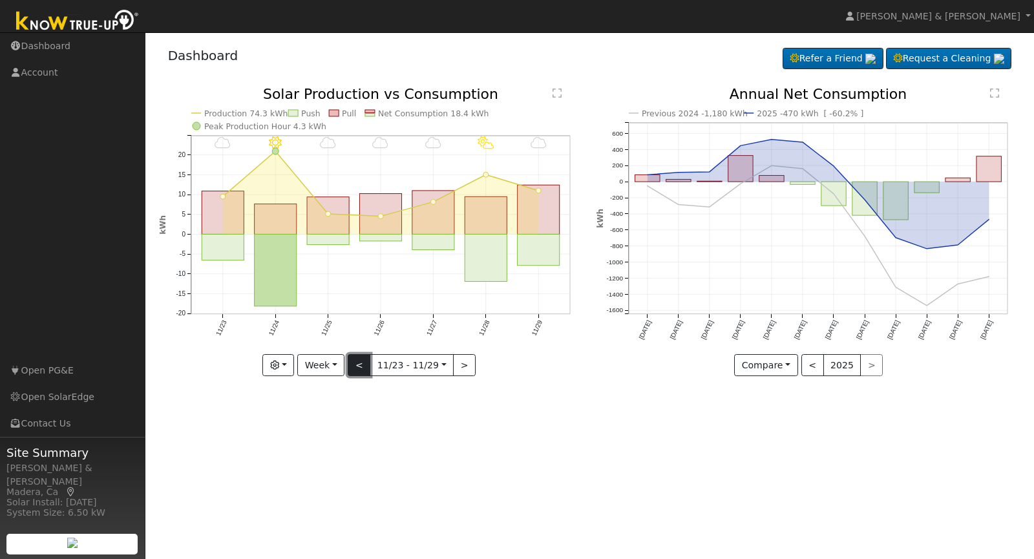
click at [368, 362] on button "<" at bounding box center [359, 365] width 23 height 22
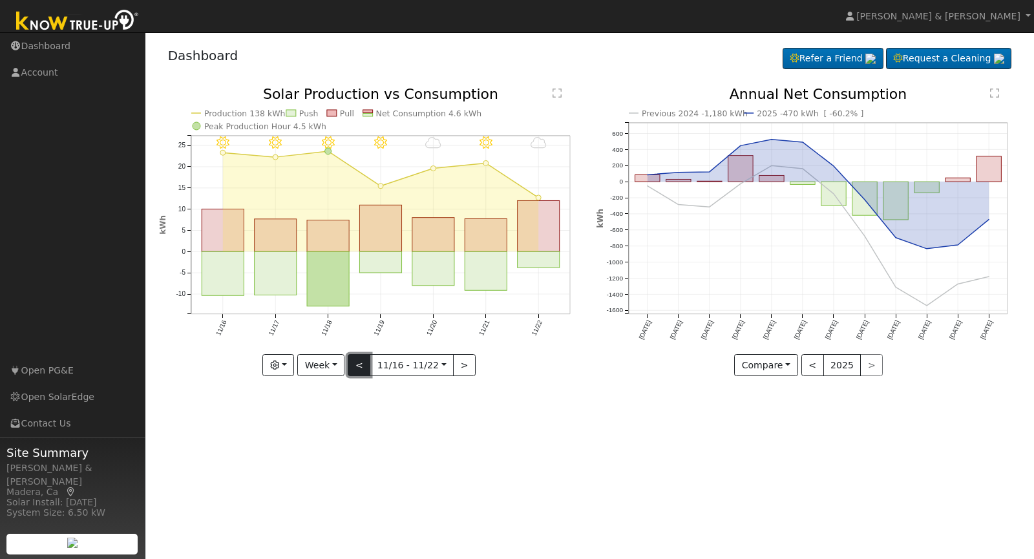
click at [368, 362] on button "<" at bounding box center [359, 365] width 23 height 22
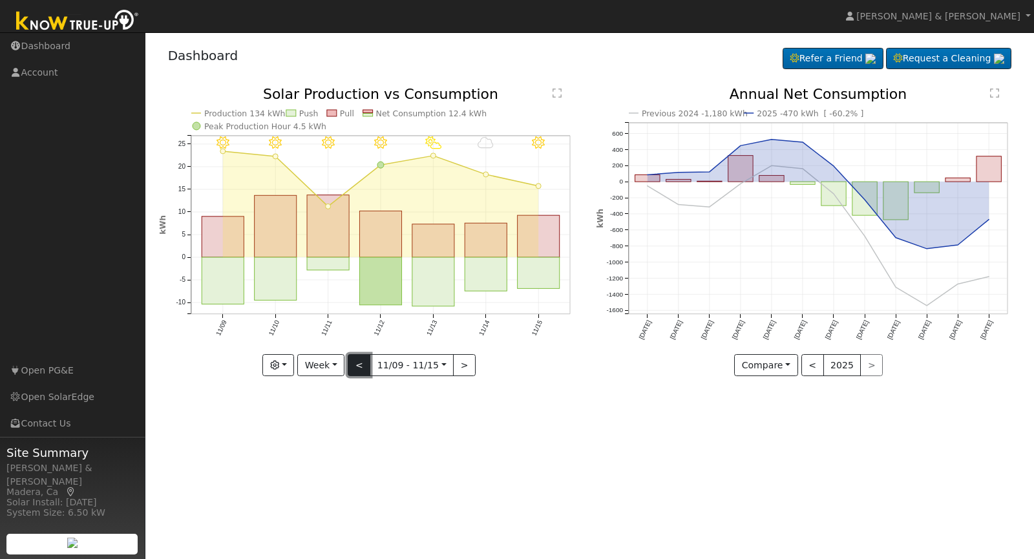
click at [368, 362] on button "<" at bounding box center [359, 365] width 23 height 22
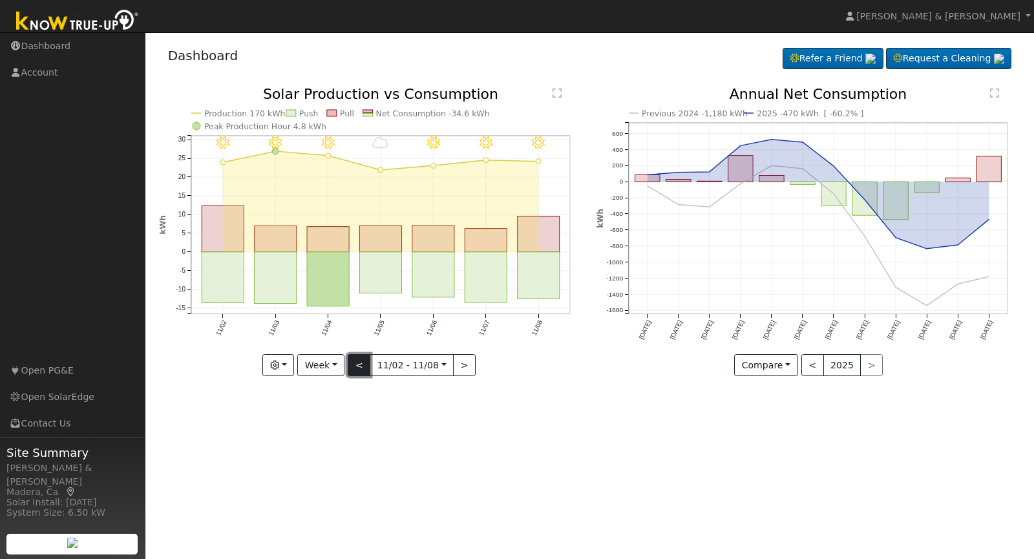
click at [368, 362] on button "<" at bounding box center [359, 365] width 23 height 22
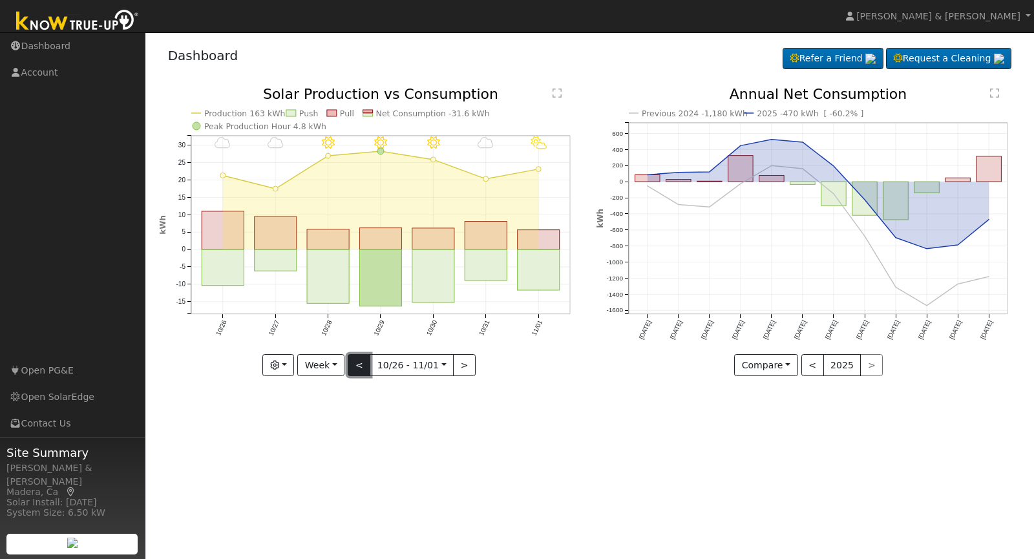
click at [368, 362] on button "<" at bounding box center [359, 365] width 23 height 22
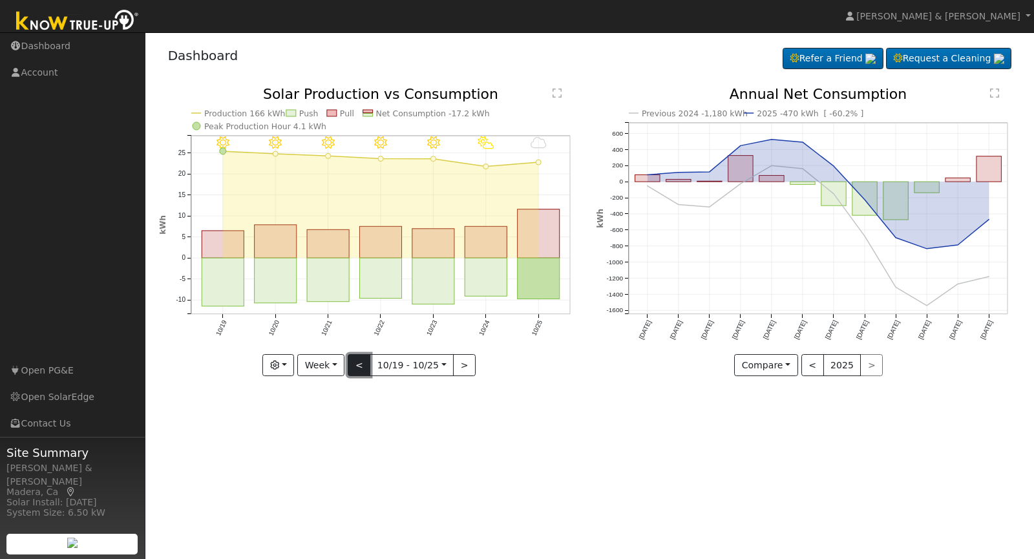
click at [368, 362] on button "<" at bounding box center [359, 365] width 23 height 22
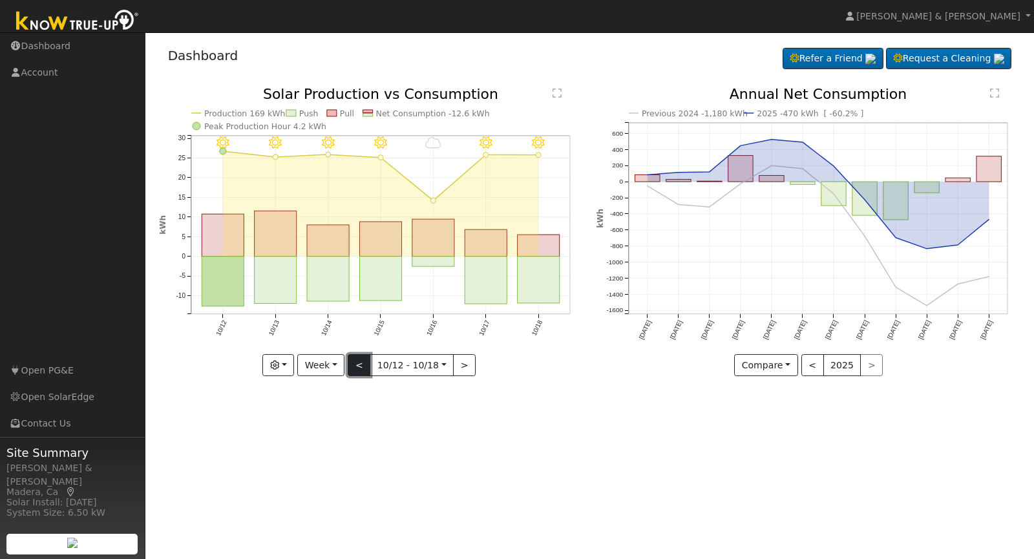
click at [368, 362] on button "<" at bounding box center [359, 365] width 23 height 22
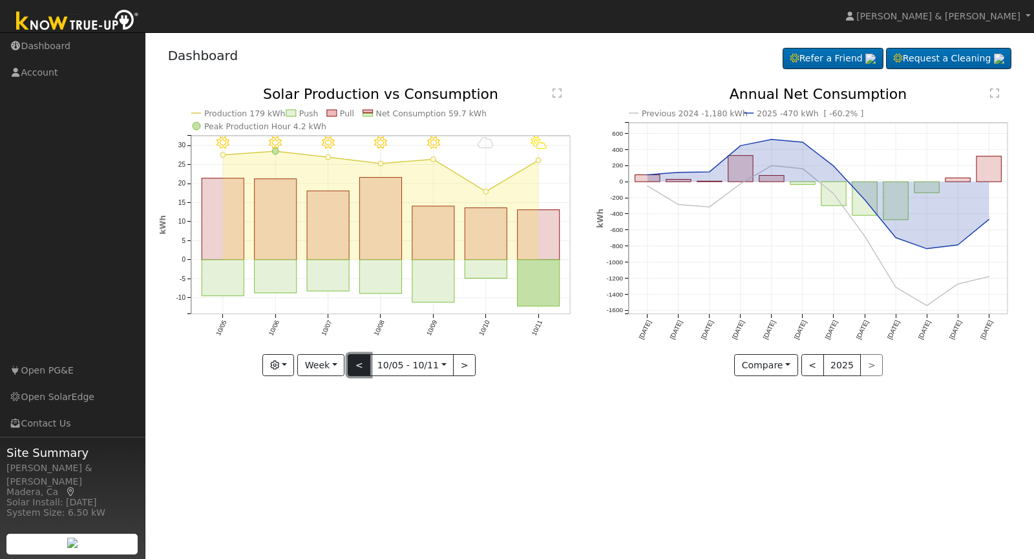
click at [368, 362] on button "<" at bounding box center [359, 365] width 23 height 22
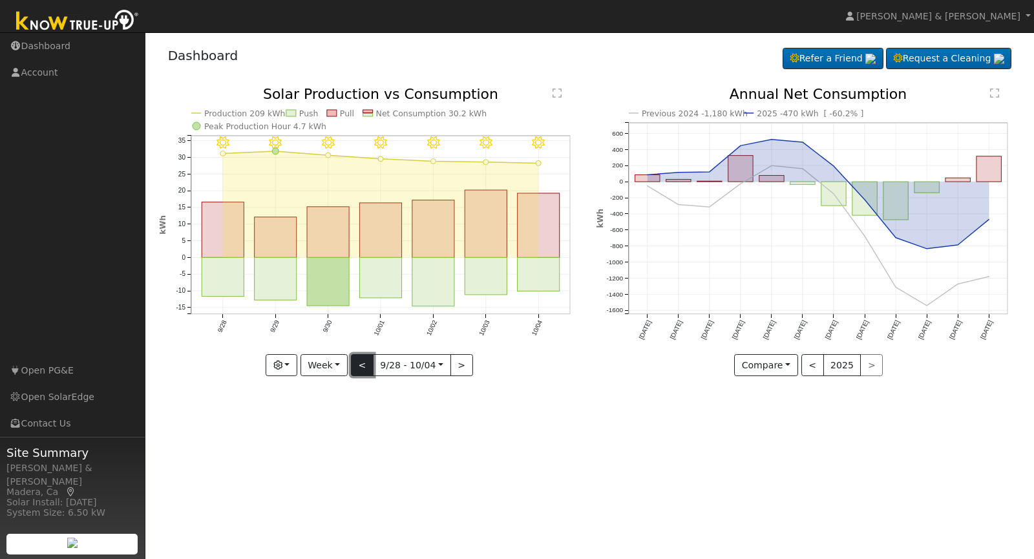
click at [368, 362] on button "<" at bounding box center [362, 365] width 23 height 22
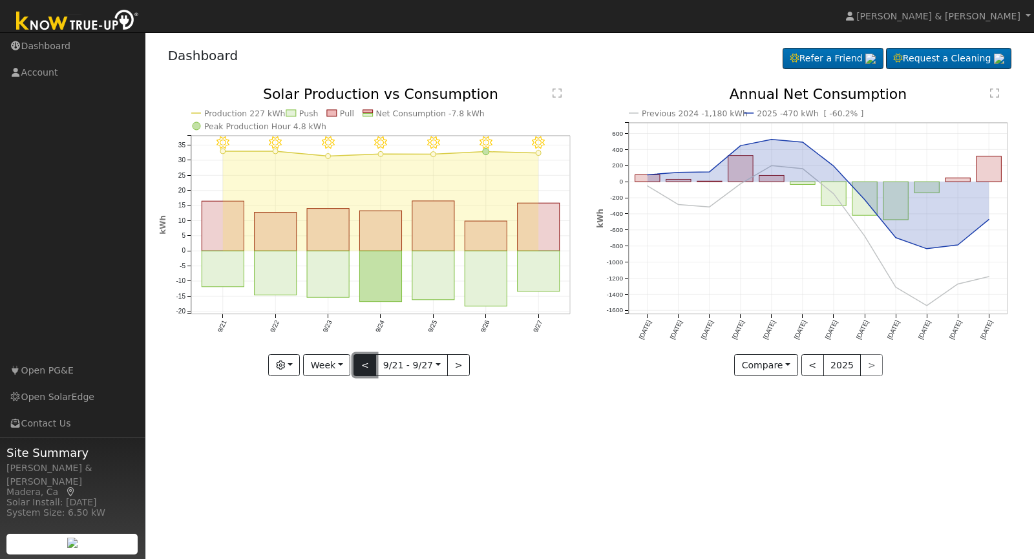
click at [368, 362] on button "<" at bounding box center [364, 365] width 23 height 22
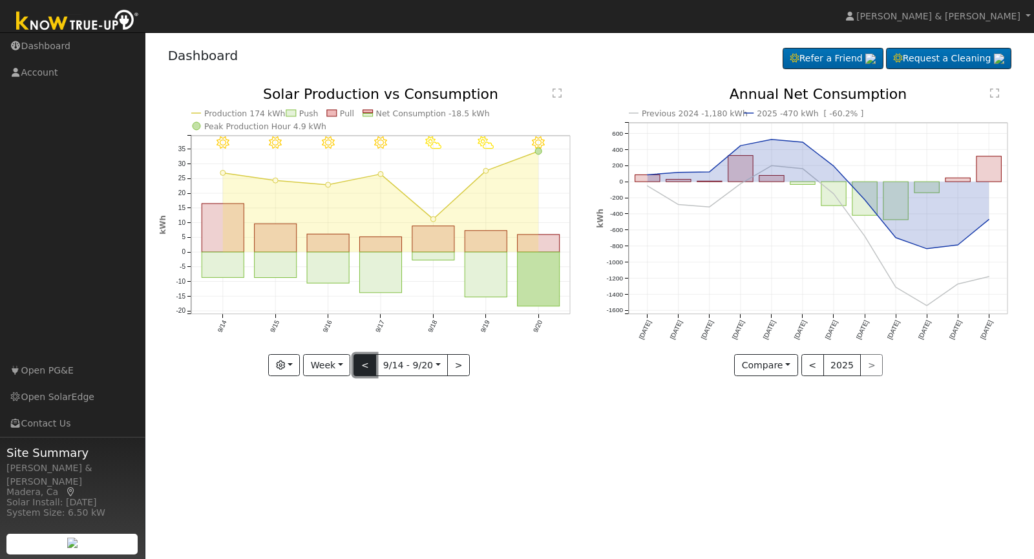
click at [368, 362] on button "<" at bounding box center [364, 365] width 23 height 22
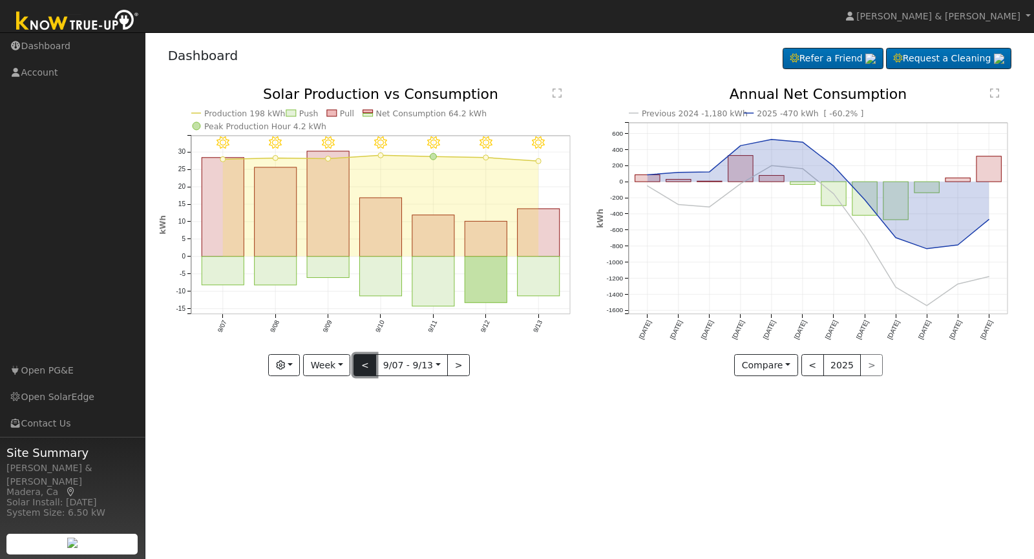
click at [368, 362] on button "<" at bounding box center [364, 365] width 23 height 22
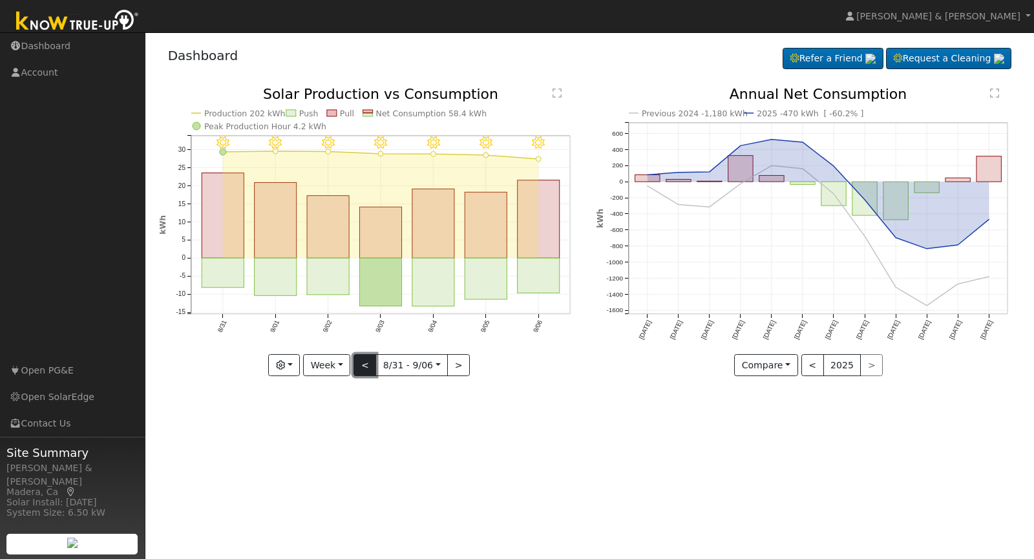
click at [368, 362] on button "<" at bounding box center [364, 365] width 23 height 22
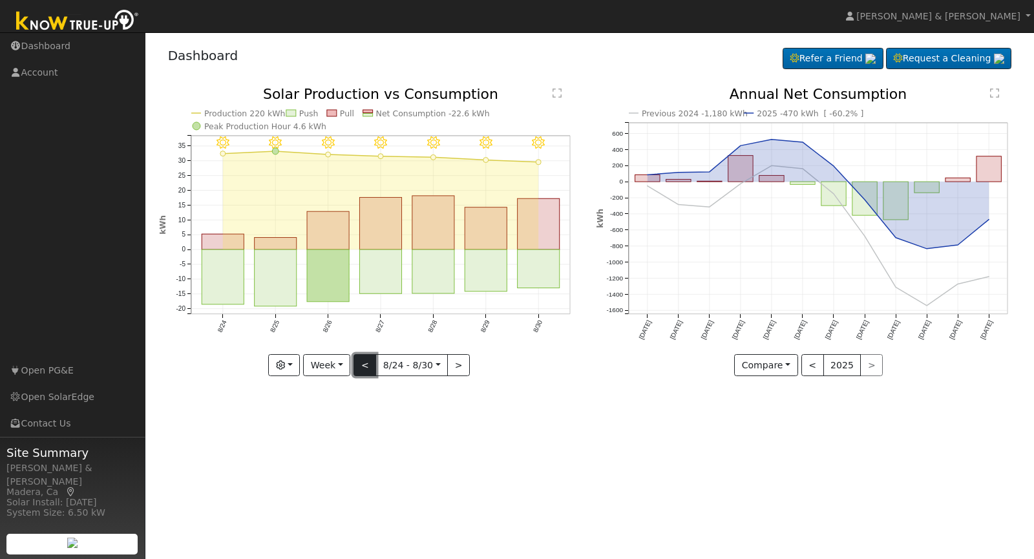
click at [368, 362] on button "<" at bounding box center [364, 365] width 23 height 22
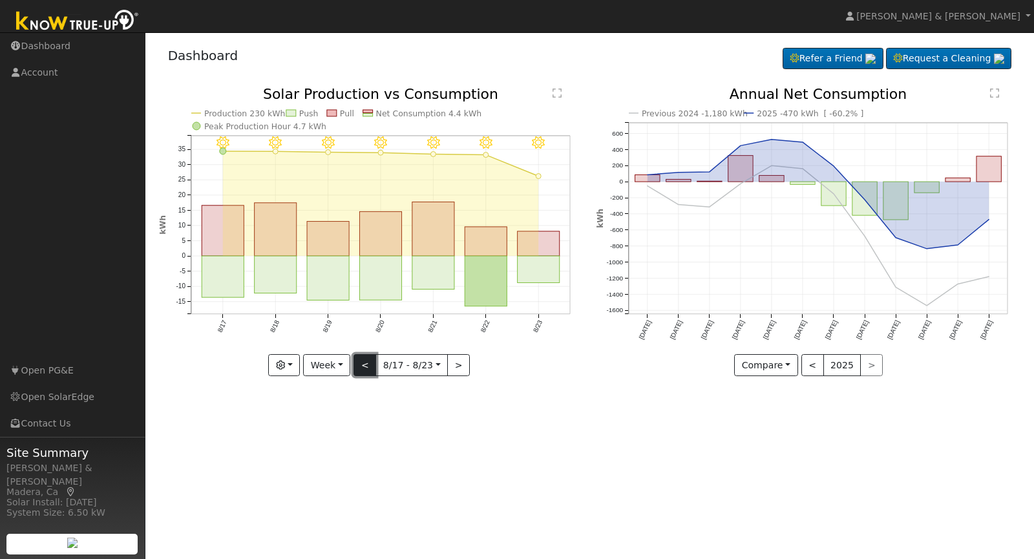
click at [368, 362] on button "<" at bounding box center [364, 365] width 23 height 22
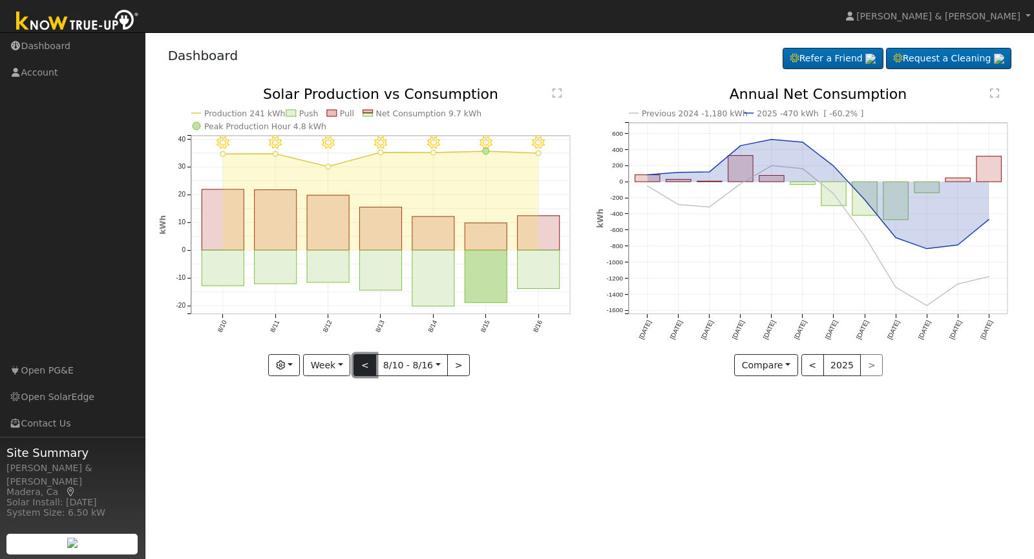
click at [368, 362] on button "<" at bounding box center [364, 365] width 23 height 22
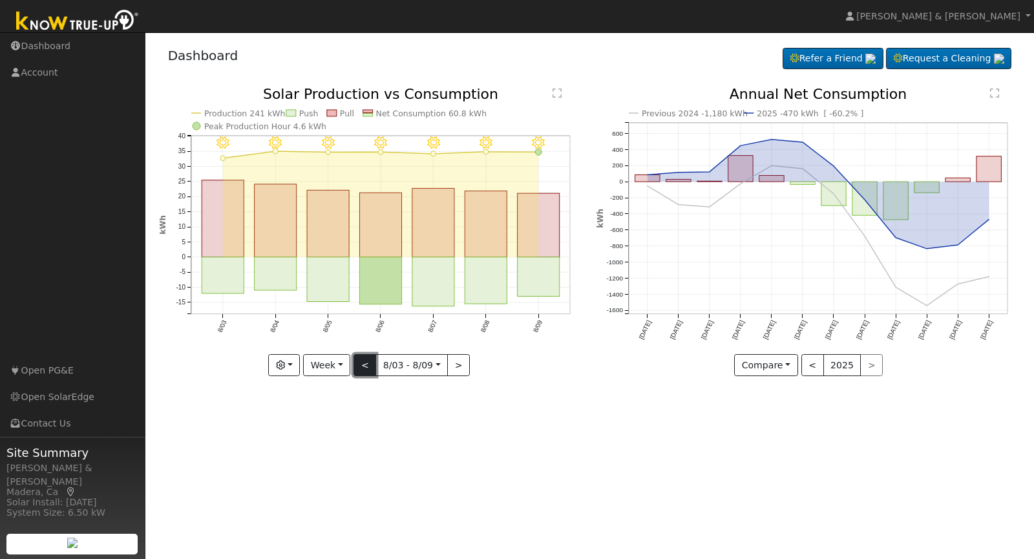
click at [368, 362] on button "<" at bounding box center [364, 365] width 23 height 22
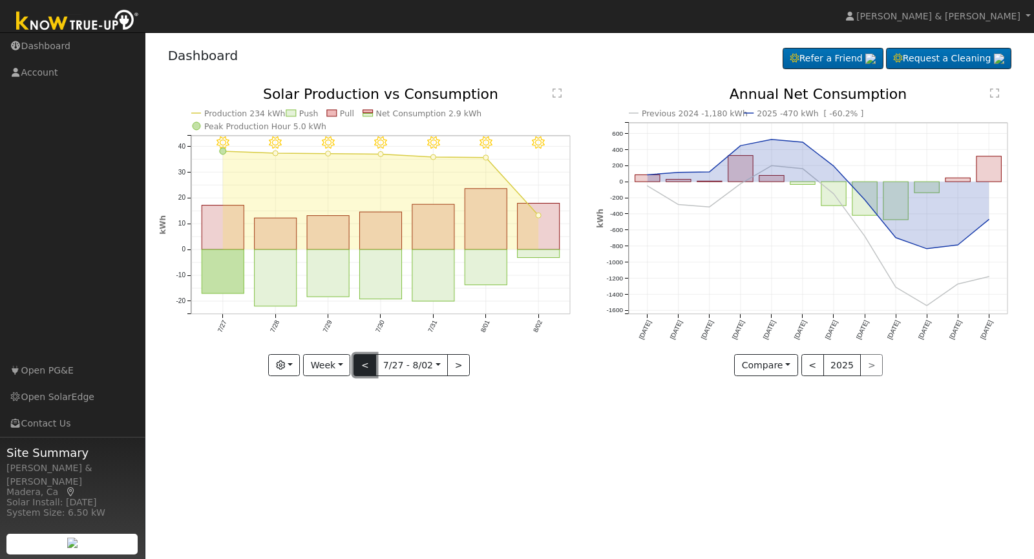
click at [368, 362] on button "<" at bounding box center [364, 365] width 23 height 22
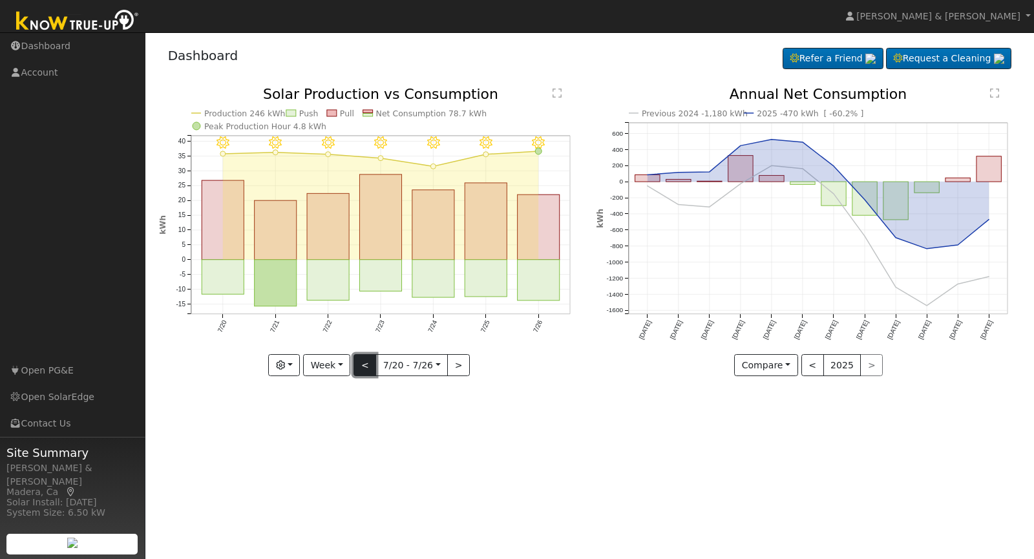
click at [368, 362] on button "<" at bounding box center [364, 365] width 23 height 22
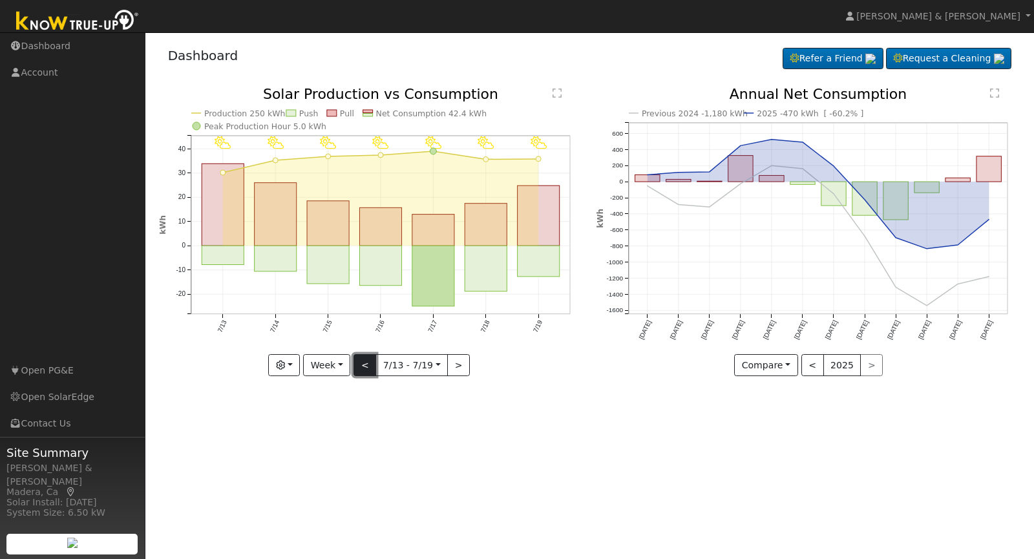
click at [368, 362] on button "<" at bounding box center [364, 365] width 23 height 22
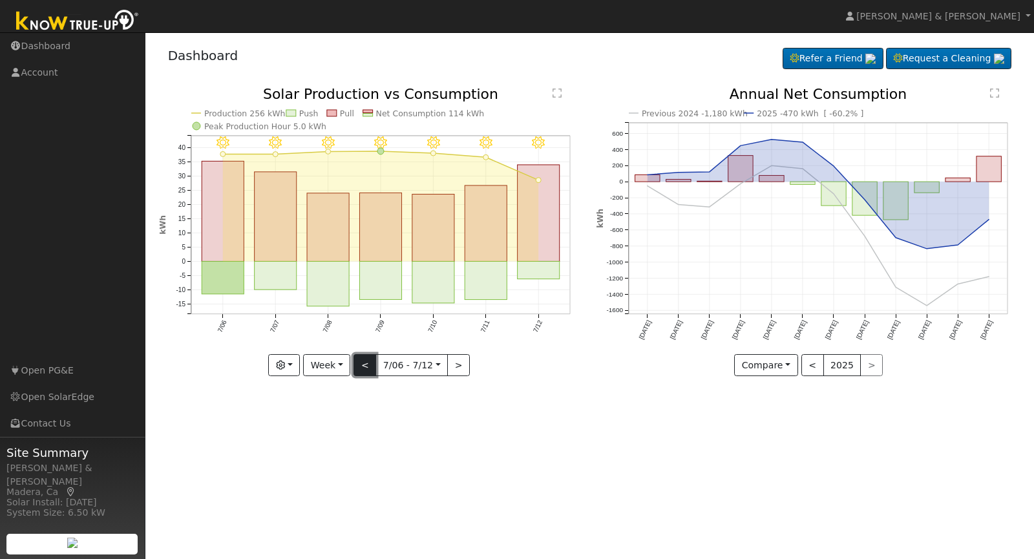
click at [368, 362] on button "<" at bounding box center [364, 365] width 23 height 22
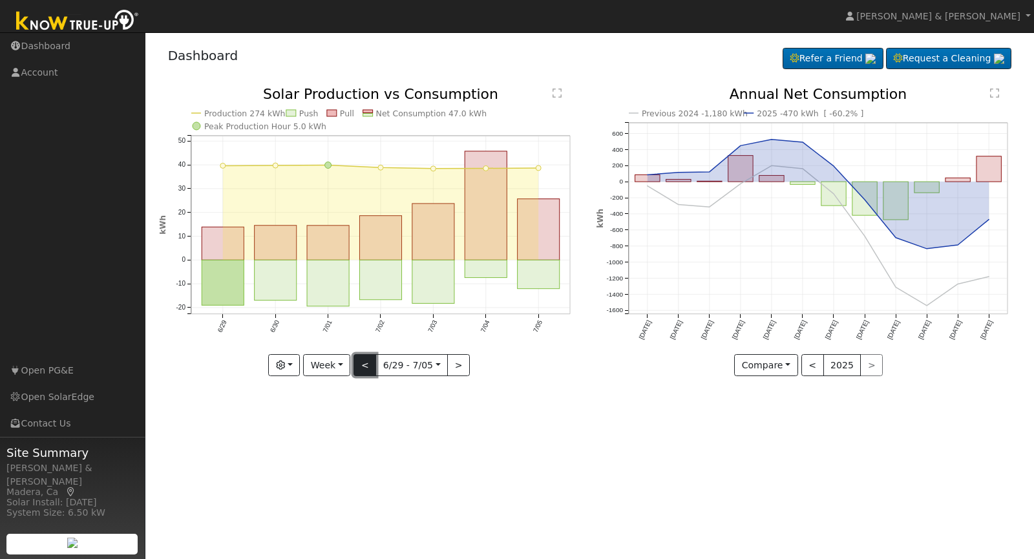
click at [368, 362] on button "<" at bounding box center [364, 365] width 23 height 22
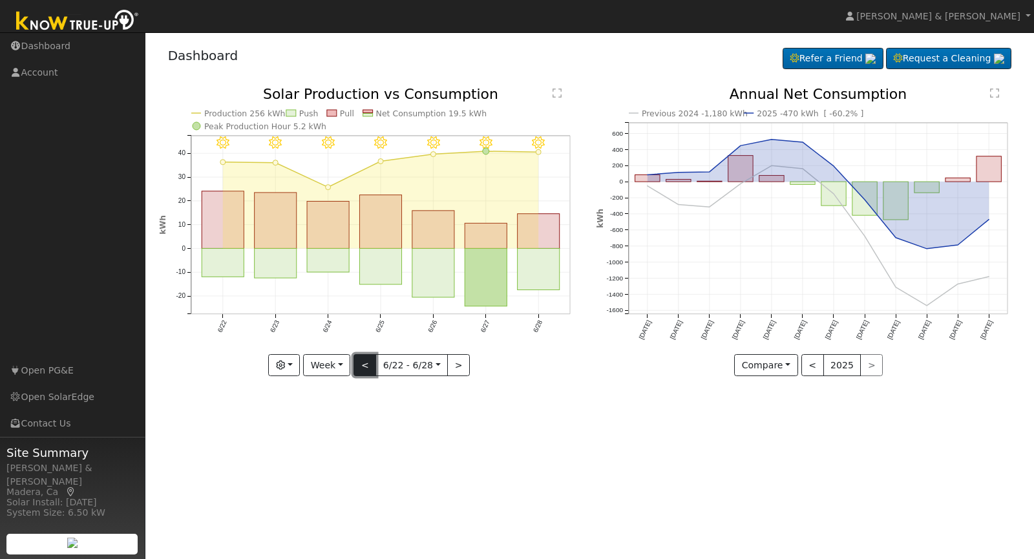
click at [368, 362] on button "<" at bounding box center [364, 365] width 23 height 22
type input "[DATE]"
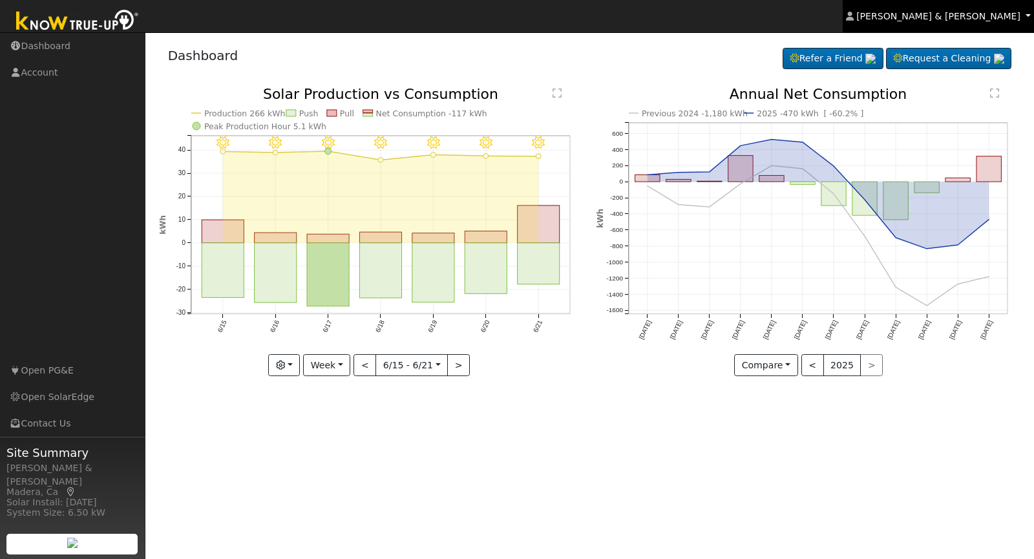
click at [1022, 17] on link "[PERSON_NAME] & [PERSON_NAME]" at bounding box center [938, 16] width 191 height 32
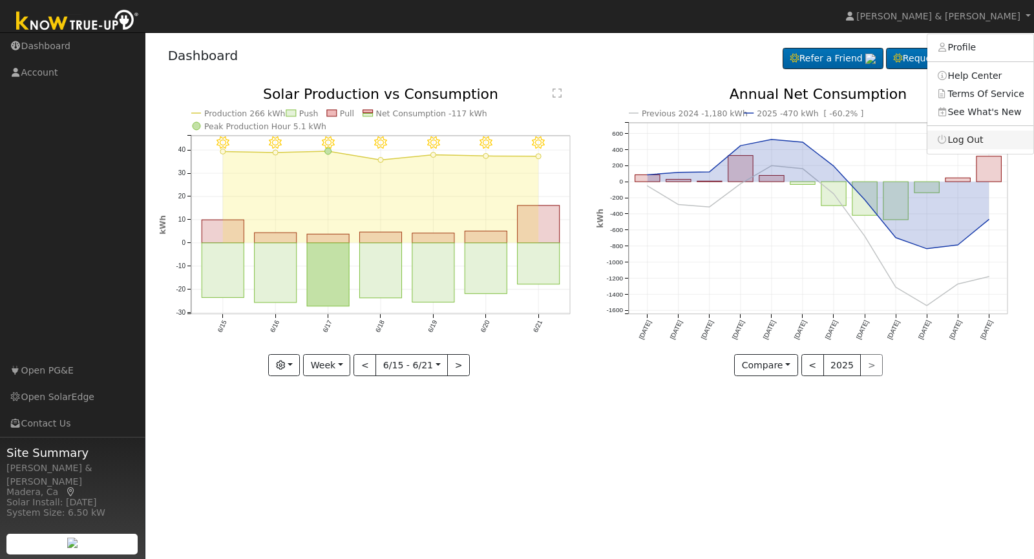
click at [966, 139] on link "Log Out" at bounding box center [980, 140] width 106 height 18
